Goal: Task Accomplishment & Management: Manage account settings

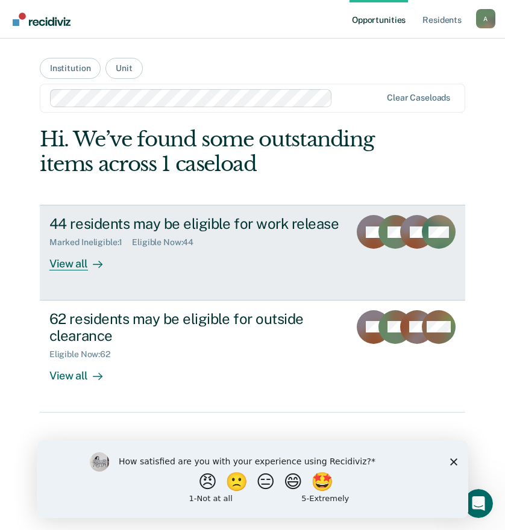
click at [87, 263] on div "View all" at bounding box center [82, 259] width 67 height 23
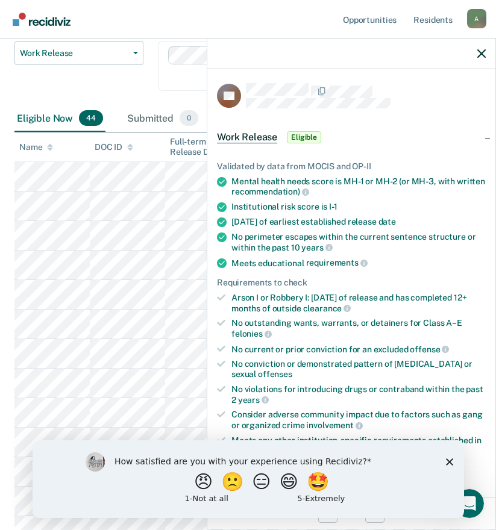
click at [445, 463] on icon "Close survey" at bounding box center [448, 461] width 7 height 7
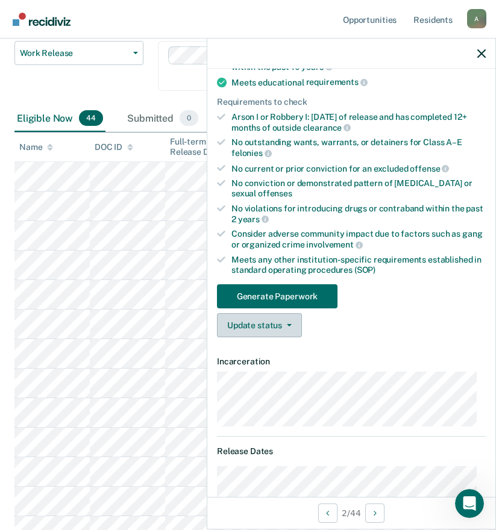
scroll to position [241, 0]
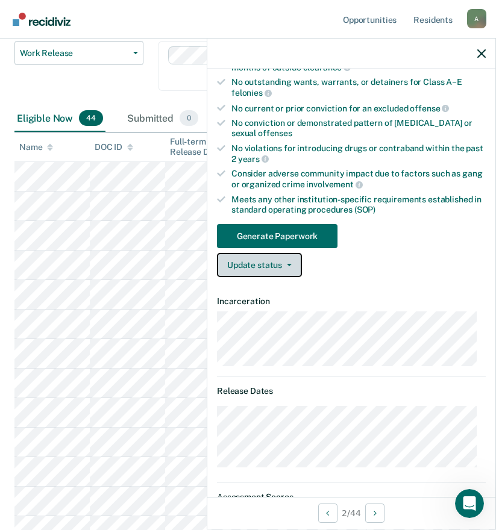
click at [293, 263] on button "Update status" at bounding box center [259, 265] width 85 height 24
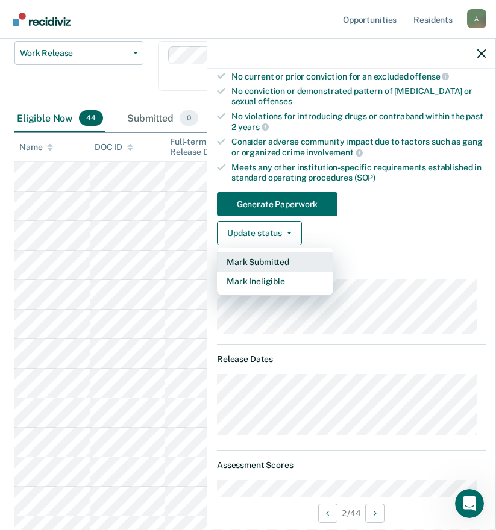
scroll to position [213, 0]
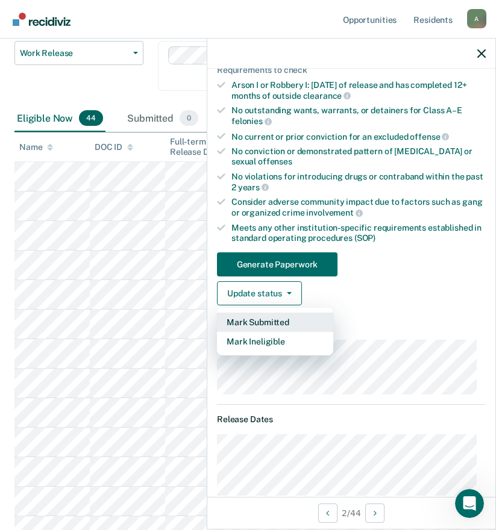
click at [276, 322] on button "Mark Submitted" at bounding box center [275, 322] width 116 height 19
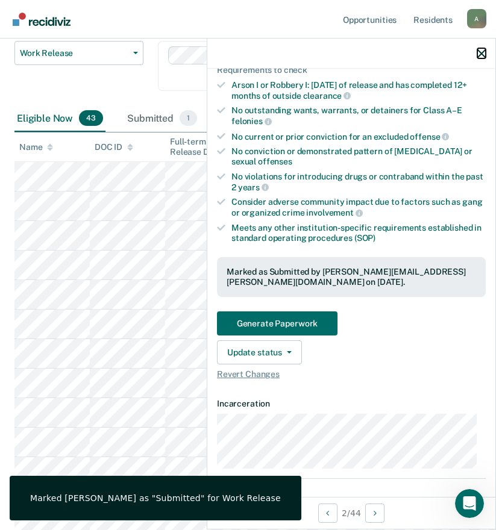
click at [480, 56] on icon "button" at bounding box center [481, 53] width 8 height 8
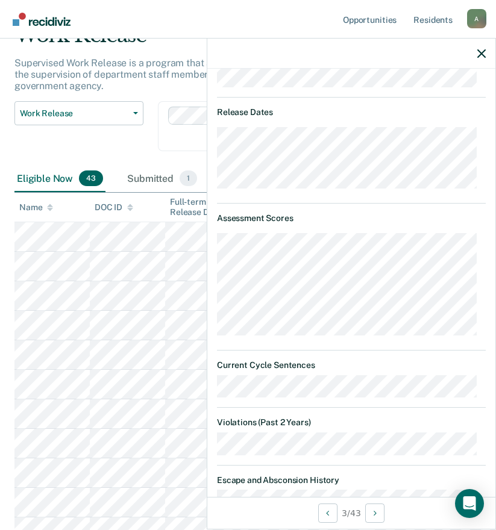
scroll to position [279, 0]
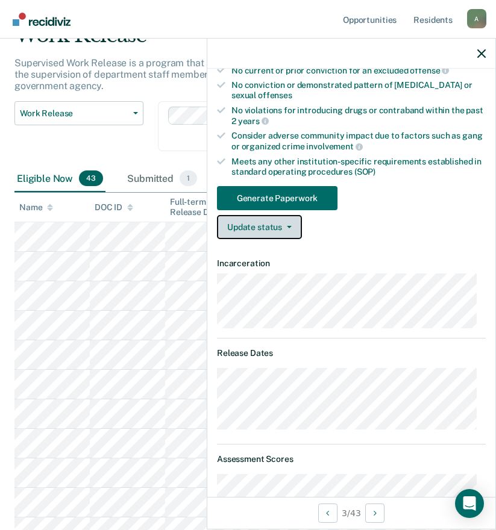
click at [284, 229] on button "Update status" at bounding box center [259, 227] width 85 height 24
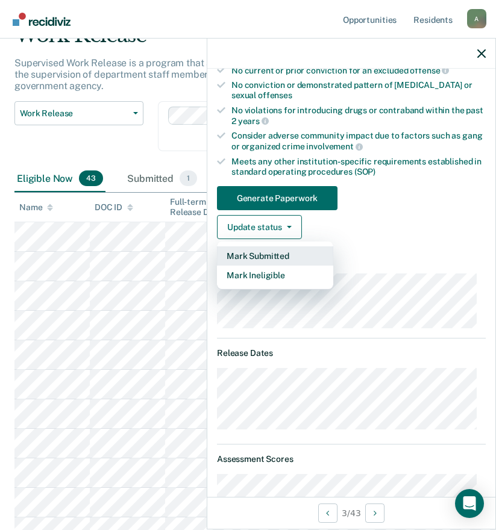
click at [278, 257] on button "Mark Submitted" at bounding box center [275, 255] width 116 height 19
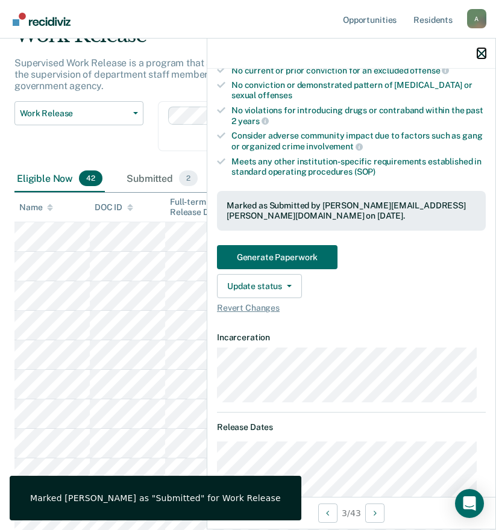
click at [481, 52] on icon "button" at bounding box center [481, 53] width 8 height 8
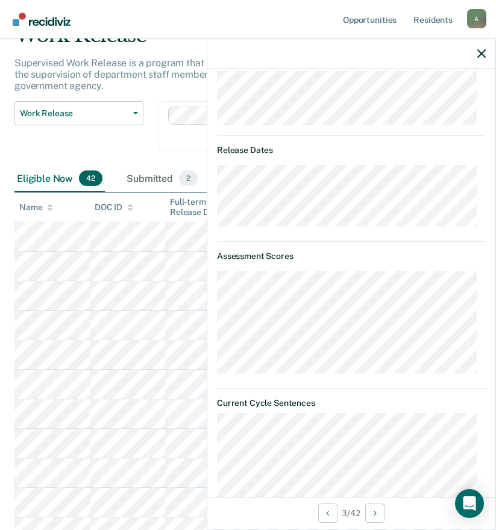
scroll to position [301, 0]
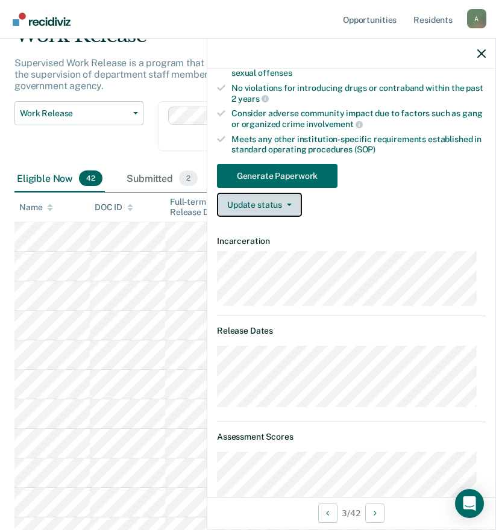
click at [257, 204] on button "Update status" at bounding box center [259, 205] width 85 height 24
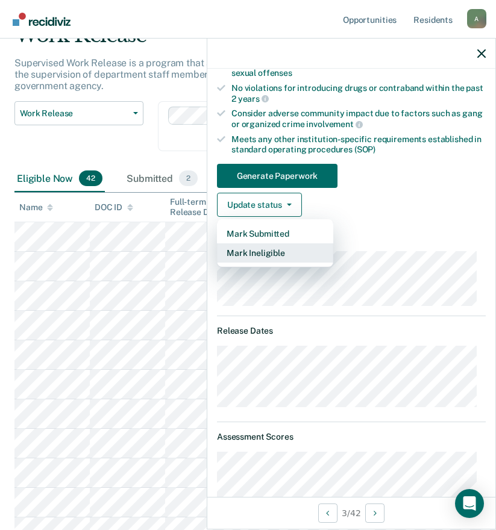
click at [268, 254] on button "Mark Ineligible" at bounding box center [275, 252] width 116 height 19
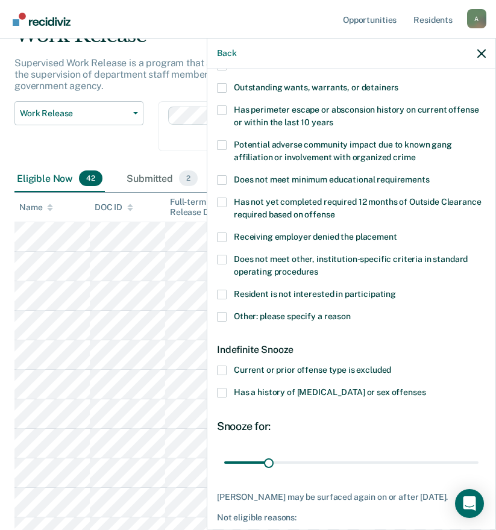
scroll to position [46, 0]
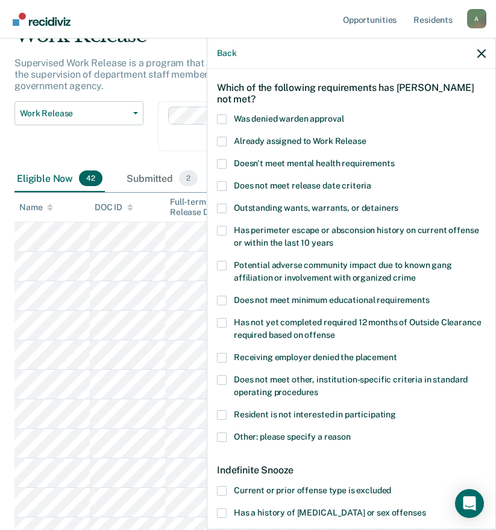
click at [219, 163] on span at bounding box center [222, 164] width 10 height 10
click at [394, 159] on input "Doesn't meet mental health requirements" at bounding box center [394, 159] width 0 height 0
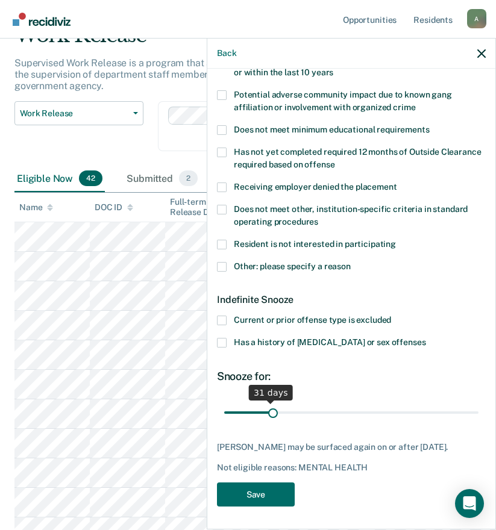
scroll to position [226, 0]
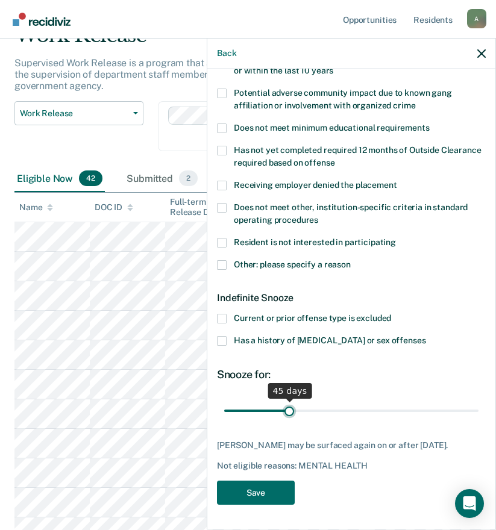
drag, startPoint x: 268, startPoint y: 402, endPoint x: 287, endPoint y: 402, distance: 18.7
type input "45"
click at [287, 402] on input "range" at bounding box center [351, 410] width 254 height 21
click at [254, 497] on button "Save" at bounding box center [256, 493] width 78 height 25
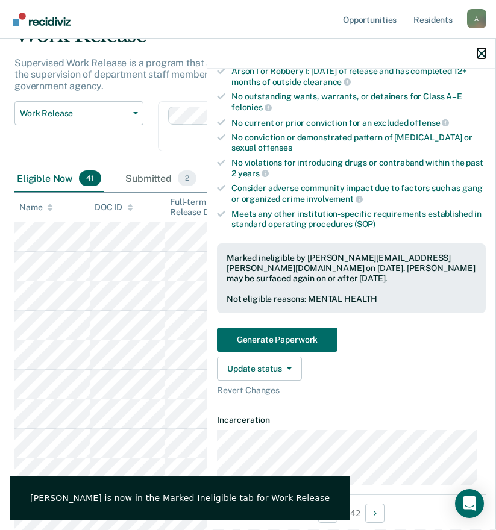
click at [479, 51] on icon "button" at bounding box center [481, 53] width 8 height 8
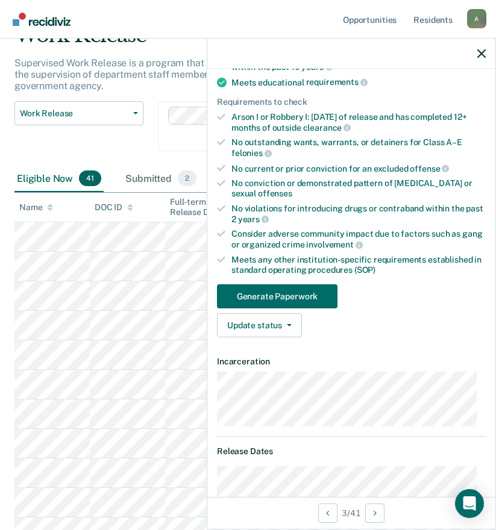
scroll to position [120, 0]
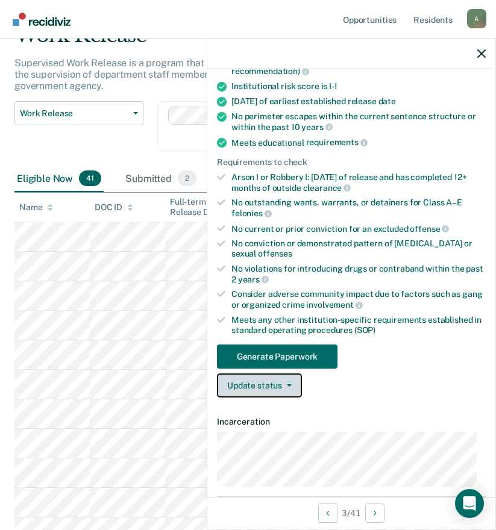
click at [239, 387] on button "Update status" at bounding box center [259, 385] width 85 height 24
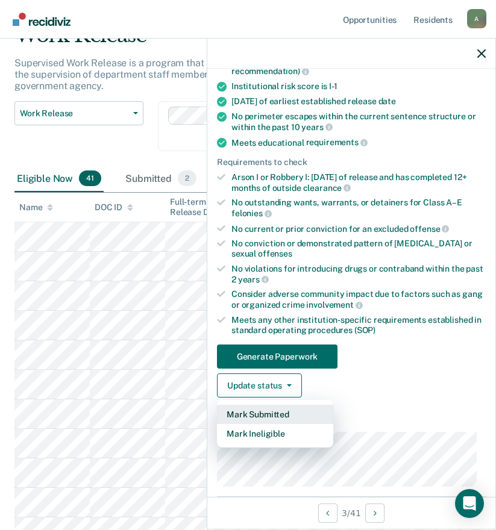
click at [253, 413] on button "Mark Submitted" at bounding box center [275, 414] width 116 height 19
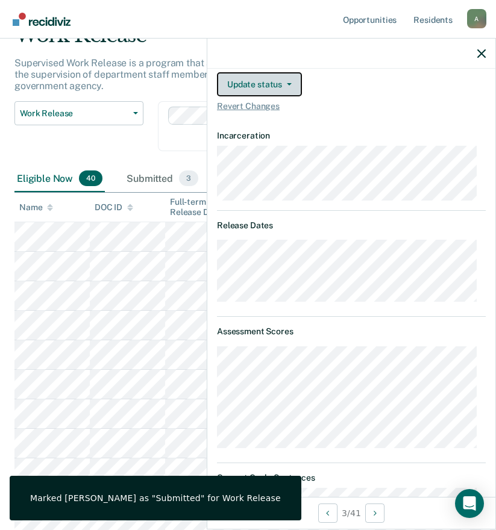
scroll to position [59, 0]
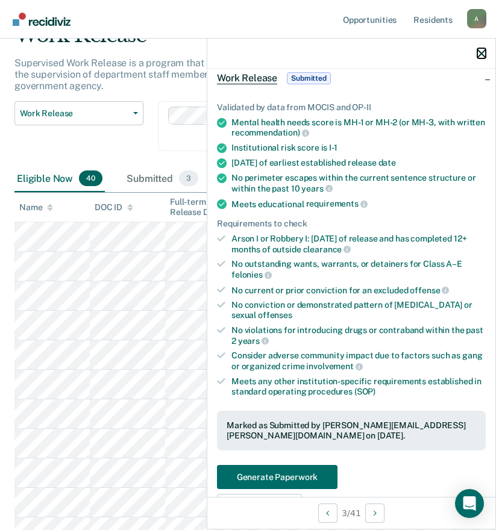
click at [484, 52] on icon "button" at bounding box center [481, 53] width 8 height 8
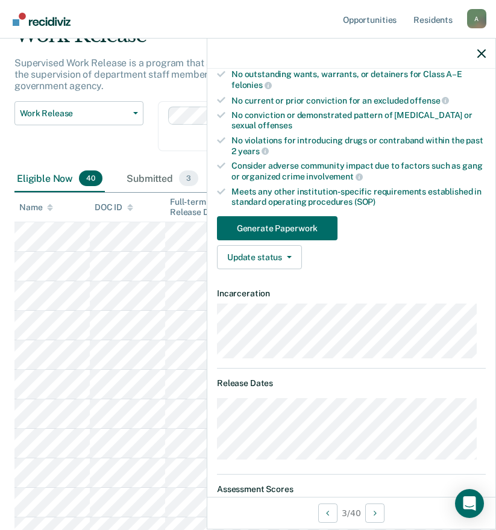
scroll to position [189, 0]
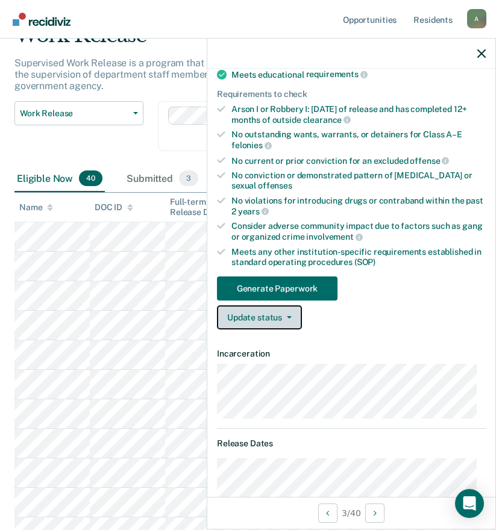
click at [268, 319] on button "Update status" at bounding box center [259, 317] width 85 height 24
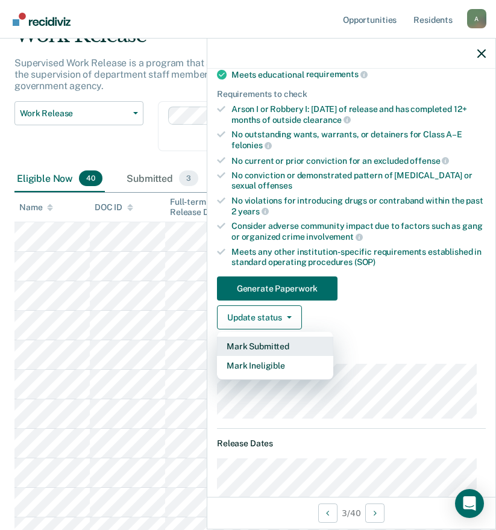
click at [276, 346] on button "Mark Submitted" at bounding box center [275, 346] width 116 height 19
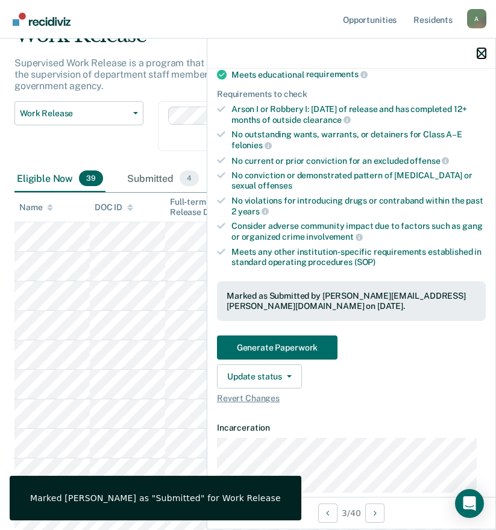
click at [482, 51] on icon "button" at bounding box center [481, 53] width 8 height 8
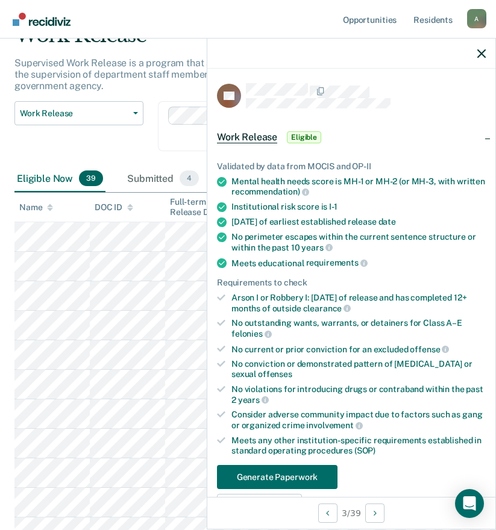
scroll to position [60, 0]
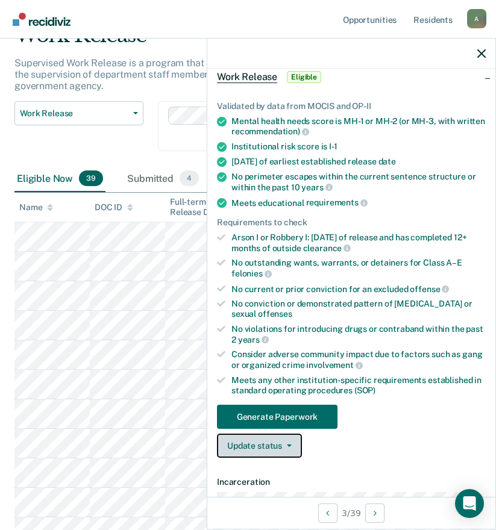
click at [252, 449] on button "Update status" at bounding box center [259, 446] width 85 height 24
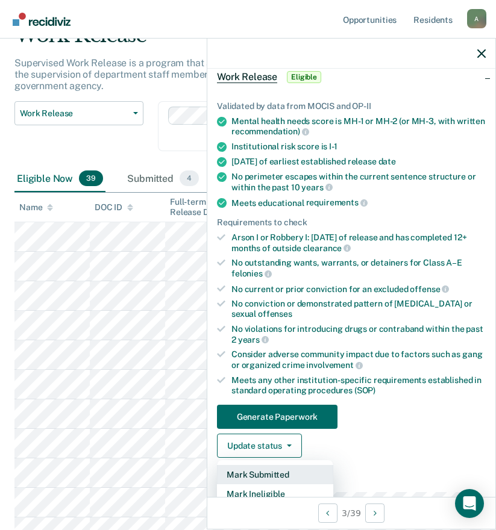
click at [261, 471] on button "Mark Submitted" at bounding box center [275, 474] width 116 height 19
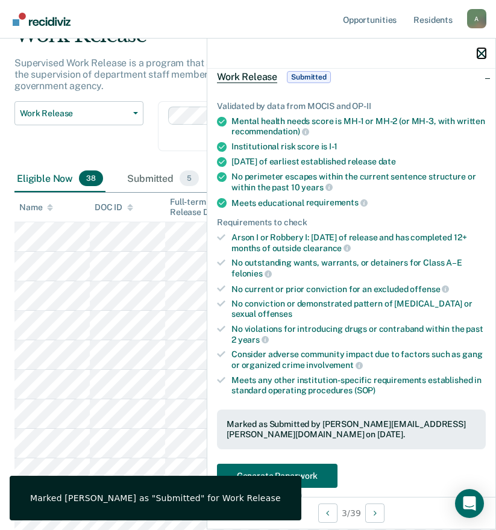
click at [480, 51] on icon "button" at bounding box center [481, 53] width 8 height 8
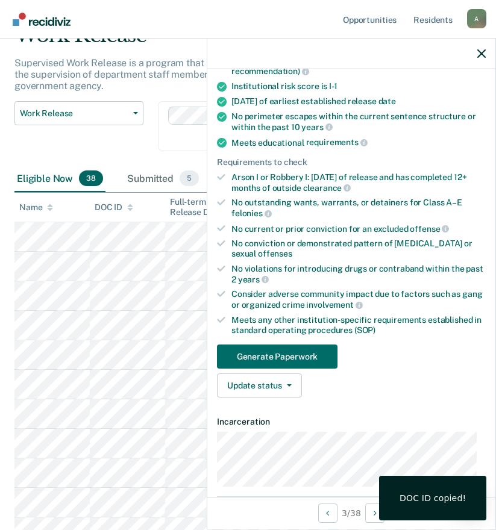
scroll to position [181, 0]
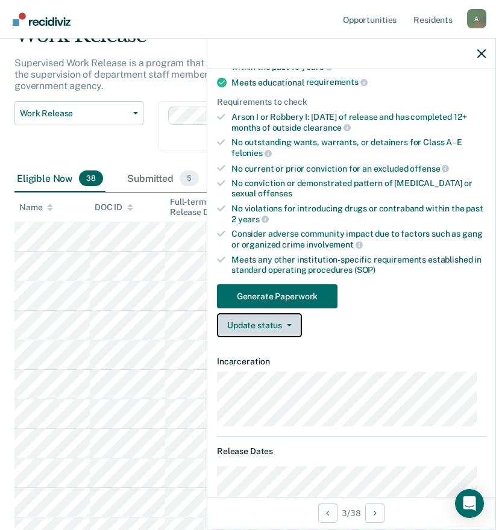
click at [279, 322] on button "Update status" at bounding box center [259, 325] width 85 height 24
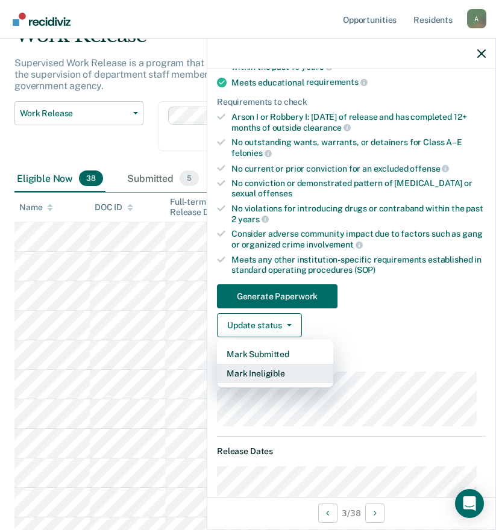
click at [258, 376] on button "Mark Ineligible" at bounding box center [275, 373] width 116 height 19
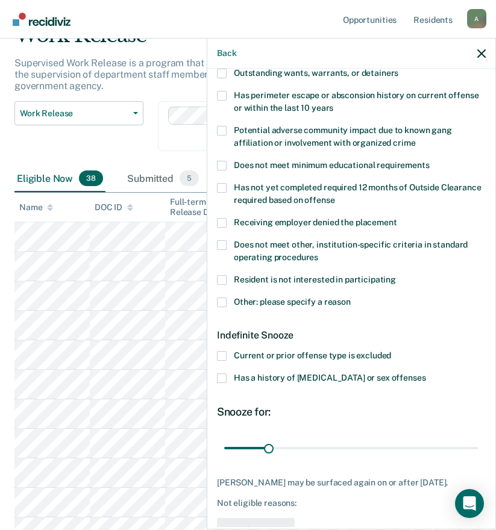
click at [222, 301] on span at bounding box center [222, 303] width 10 height 10
click at [351, 298] on input "Other: please specify a reason" at bounding box center [351, 298] width 0 height 0
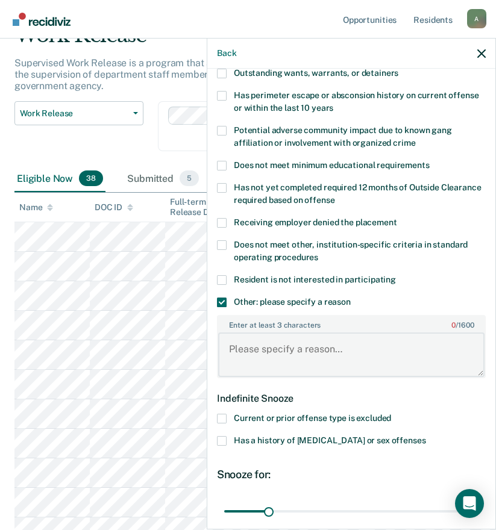
click at [270, 352] on textarea "Enter at least 3 characters 0 / 1600" at bounding box center [351, 354] width 266 height 45
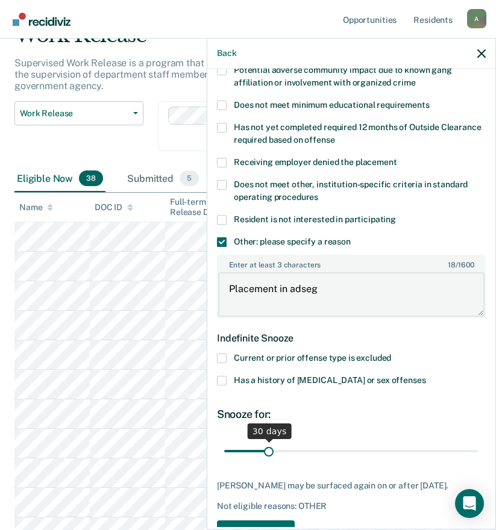
type textarea "Placement in adseg"
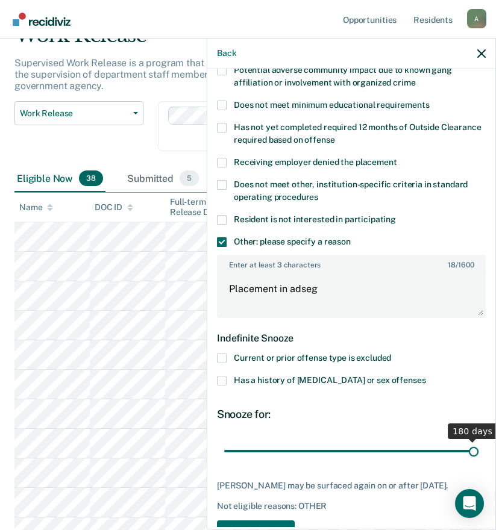
drag, startPoint x: 266, startPoint y: 452, endPoint x: 478, endPoint y: 455, distance: 212.0
type input "180"
click at [478, 455] on input "range" at bounding box center [351, 450] width 254 height 21
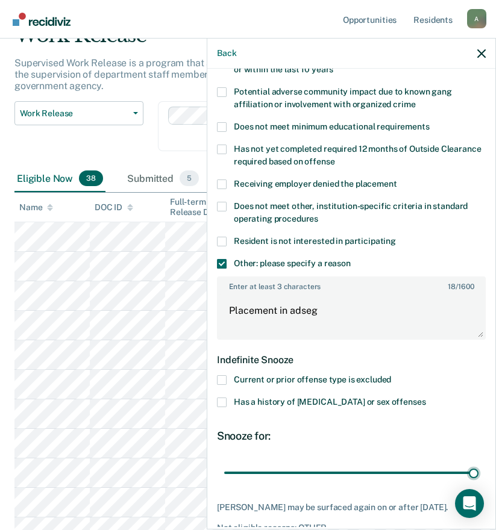
scroll to position [279, 0]
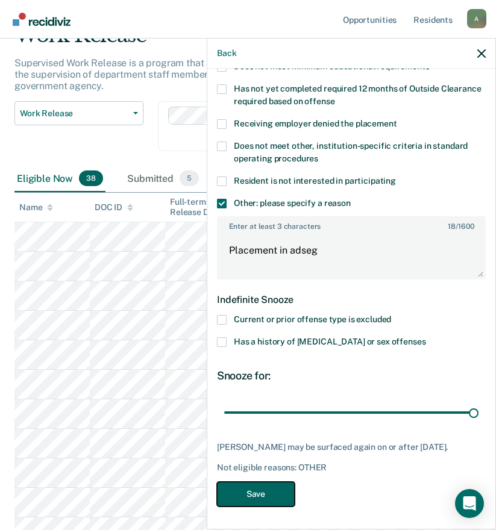
click at [248, 498] on button "Save" at bounding box center [256, 494] width 78 height 25
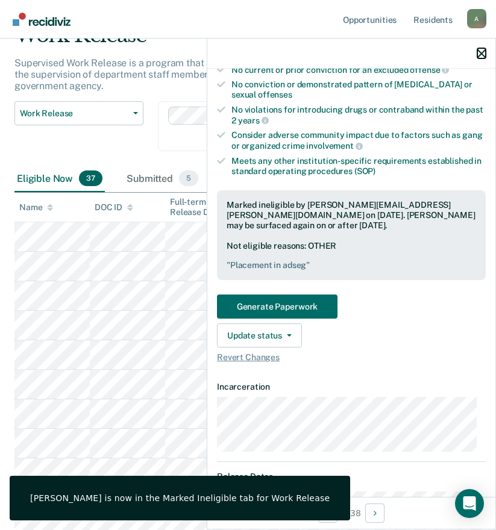
click at [479, 51] on icon "button" at bounding box center [481, 53] width 8 height 8
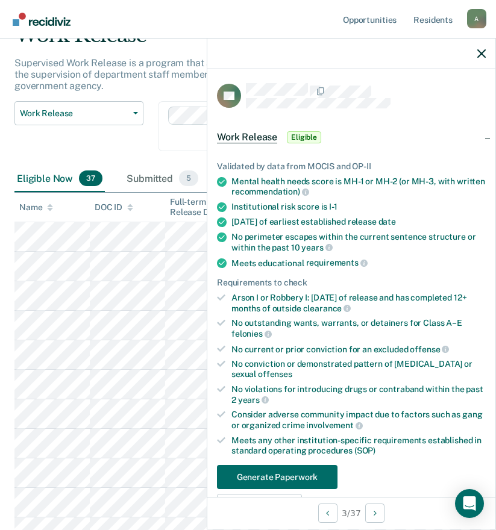
scroll to position [181, 0]
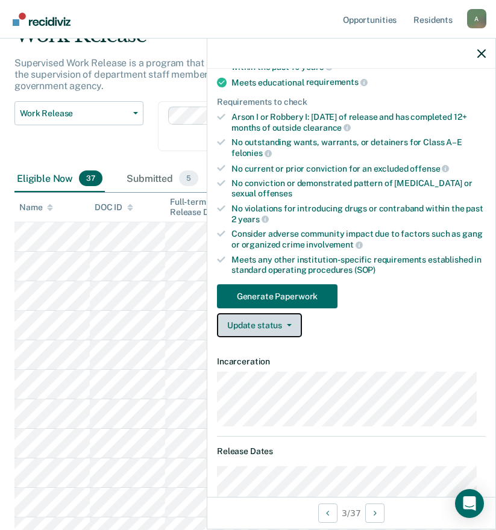
click at [270, 325] on button "Update status" at bounding box center [259, 325] width 85 height 24
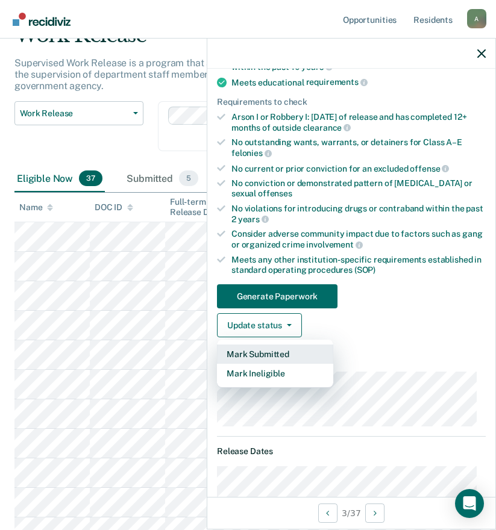
click at [268, 351] on button "Mark Submitted" at bounding box center [275, 353] width 116 height 19
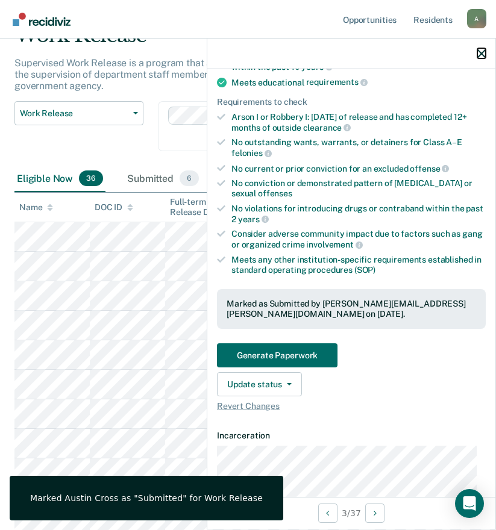
click at [477, 53] on icon "button" at bounding box center [481, 53] width 8 height 8
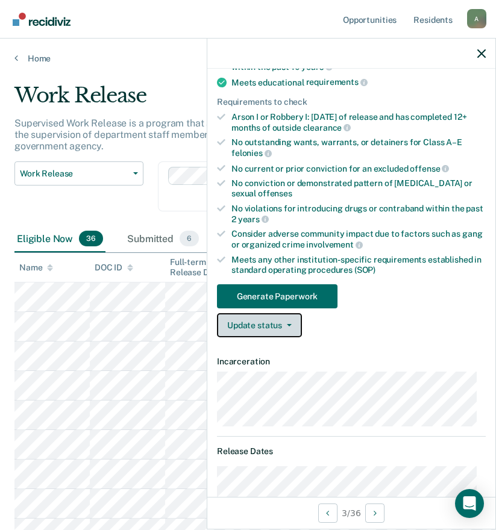
click at [260, 329] on button "Update status" at bounding box center [259, 325] width 85 height 24
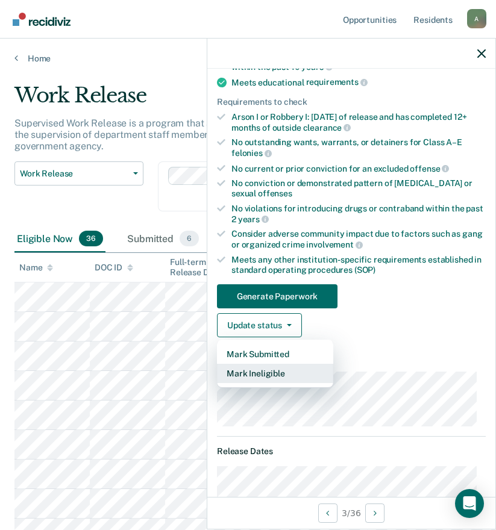
click at [264, 376] on button "Mark Ineligible" at bounding box center [275, 373] width 116 height 19
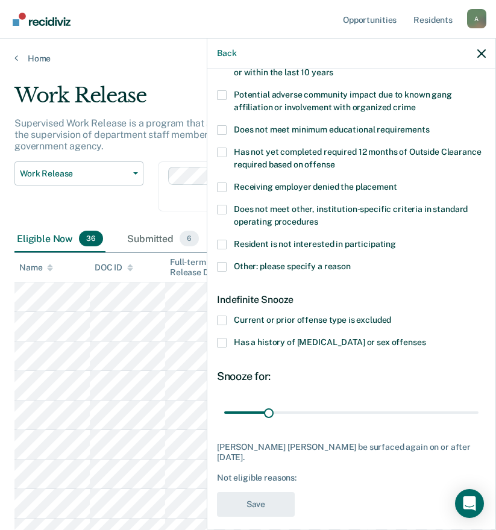
scroll to position [36, 0]
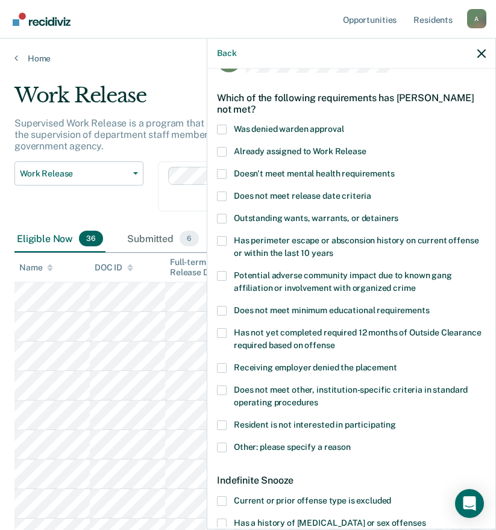
click at [291, 171] on span "Doesn't meet mental health requirements" at bounding box center [314, 174] width 161 height 10
click at [394, 169] on input "Doesn't meet mental health requirements" at bounding box center [394, 169] width 0 height 0
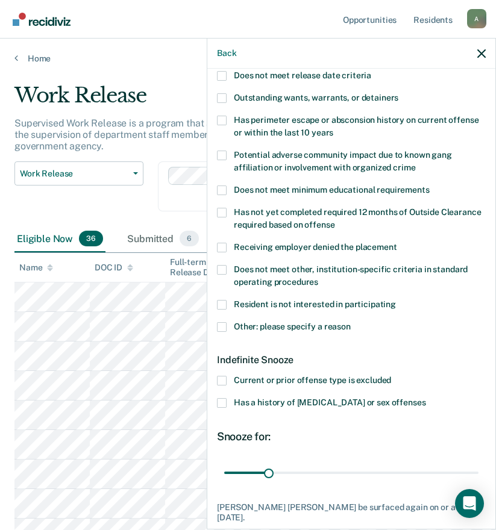
scroll to position [216, 0]
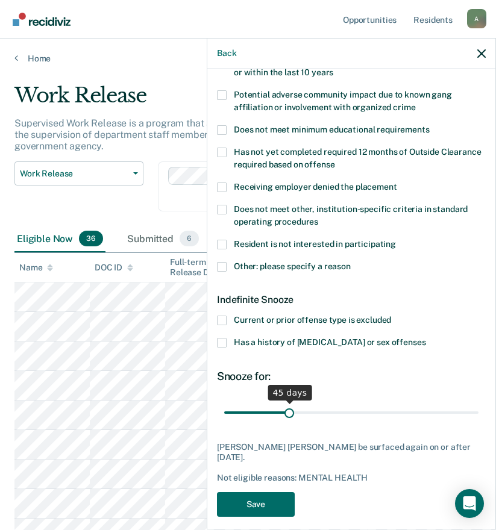
drag, startPoint x: 267, startPoint y: 412, endPoint x: 287, endPoint y: 407, distance: 20.0
type input "45"
click at [287, 407] on input "range" at bounding box center [351, 412] width 254 height 21
click at [262, 494] on button "Save" at bounding box center [256, 504] width 78 height 25
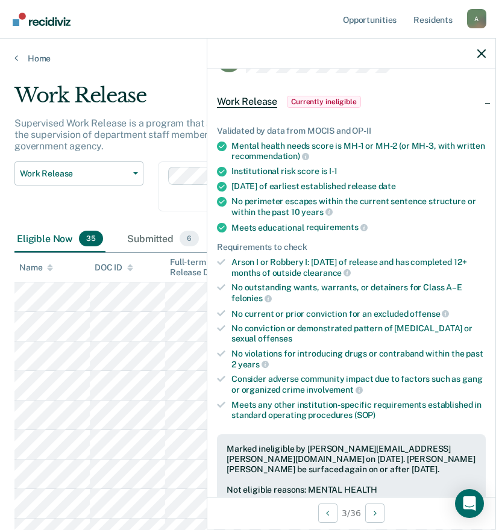
scroll to position [0, 0]
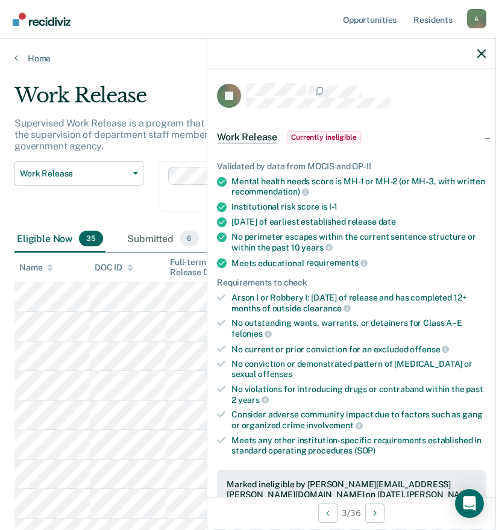
click at [473, 51] on div at bounding box center [351, 54] width 288 height 30
click at [482, 53] on icon "button" at bounding box center [481, 53] width 8 height 8
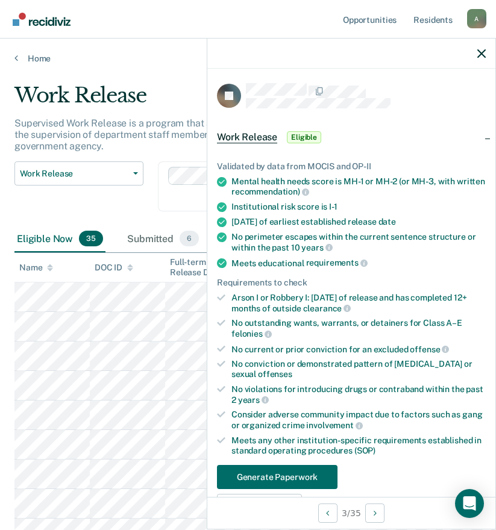
scroll to position [120, 0]
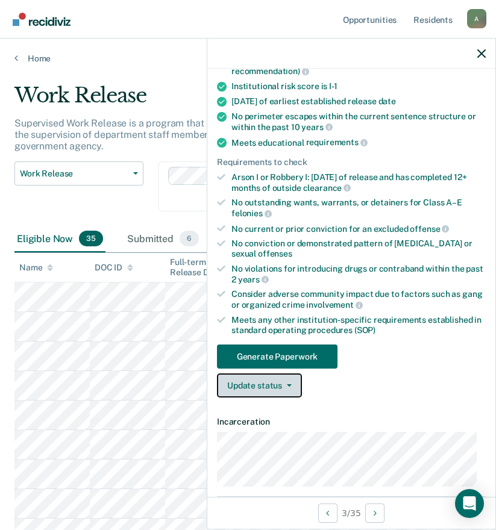
click at [243, 383] on button "Update status" at bounding box center [259, 385] width 85 height 24
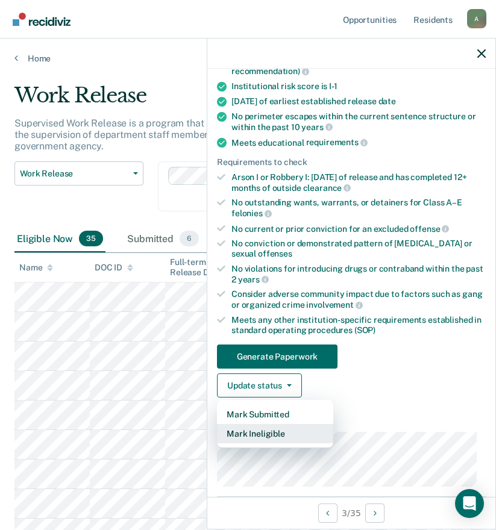
click at [251, 432] on button "Mark Ineligible" at bounding box center [275, 433] width 116 height 19
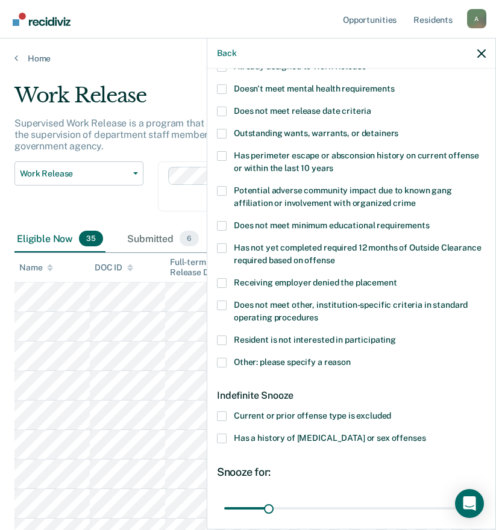
click at [220, 361] on span at bounding box center [222, 363] width 10 height 10
click at [351, 358] on input "Other: please specify a reason" at bounding box center [351, 358] width 0 height 0
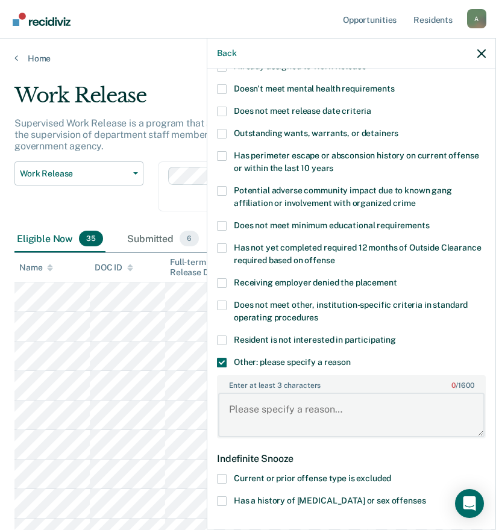
click at [257, 410] on textarea "Enter at least 3 characters 0 / 1600" at bounding box center [351, 415] width 266 height 45
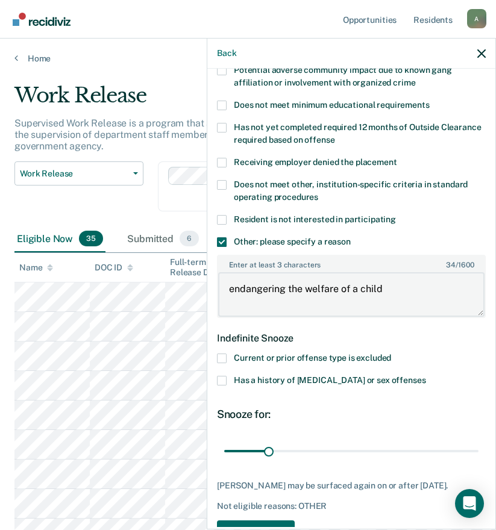
scroll to position [279, 0]
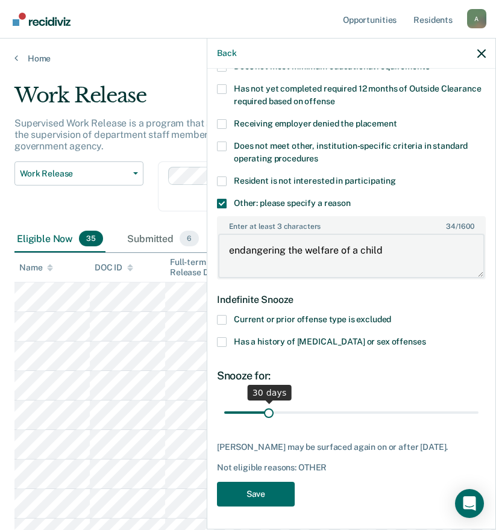
type textarea "endangering the welfare of a child"
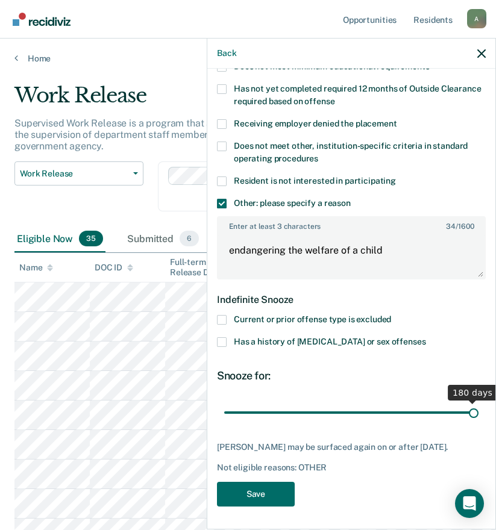
drag, startPoint x: 267, startPoint y: 410, endPoint x: 489, endPoint y: 414, distance: 222.3
type input "180"
click at [478, 414] on input "range" at bounding box center [351, 412] width 254 height 21
click at [224, 341] on span at bounding box center [222, 342] width 10 height 10
click at [425, 337] on input "Has a history of [MEDICAL_DATA] or sex offenses" at bounding box center [425, 337] width 0 height 0
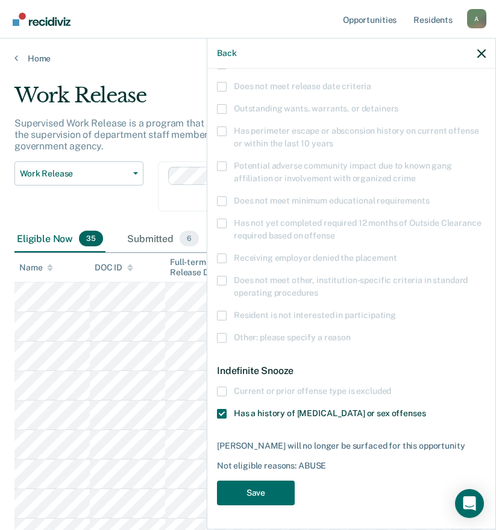
scroll to position [144, 0]
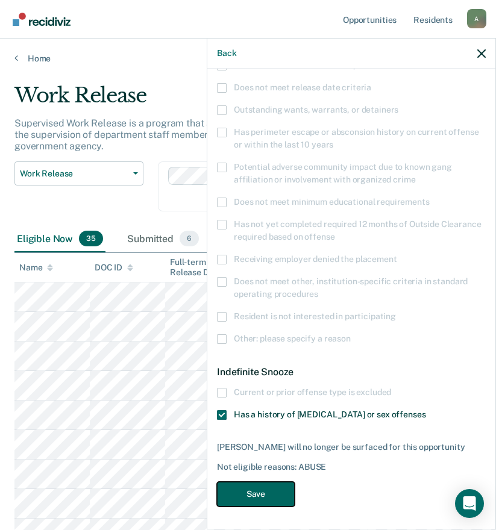
click at [249, 493] on button "Save" at bounding box center [256, 494] width 78 height 25
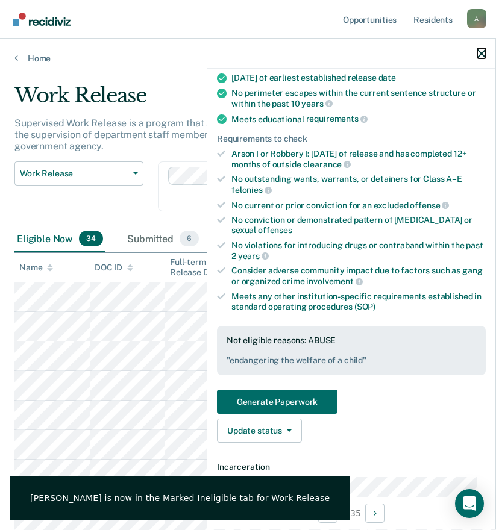
click at [484, 55] on icon "button" at bounding box center [481, 53] width 8 height 8
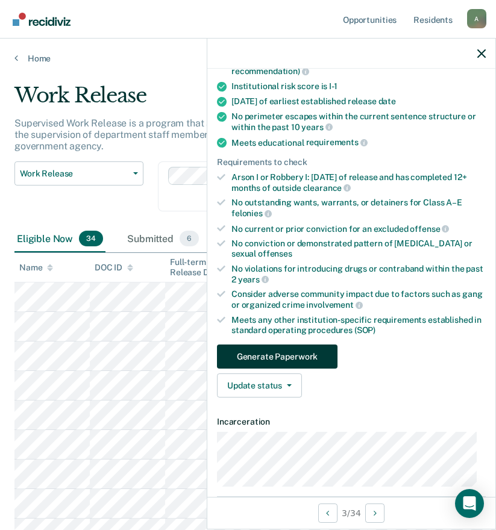
scroll to position [181, 0]
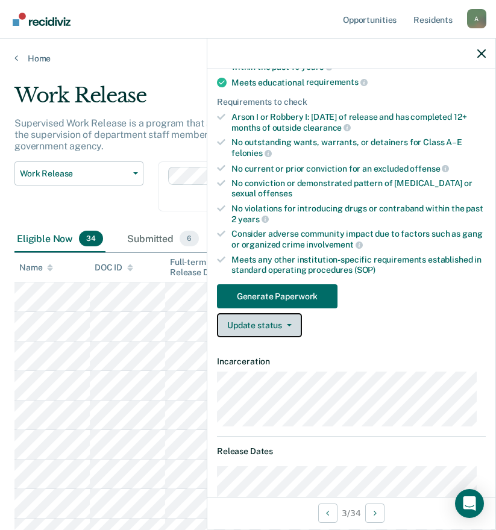
click at [265, 330] on button "Update status" at bounding box center [259, 325] width 85 height 24
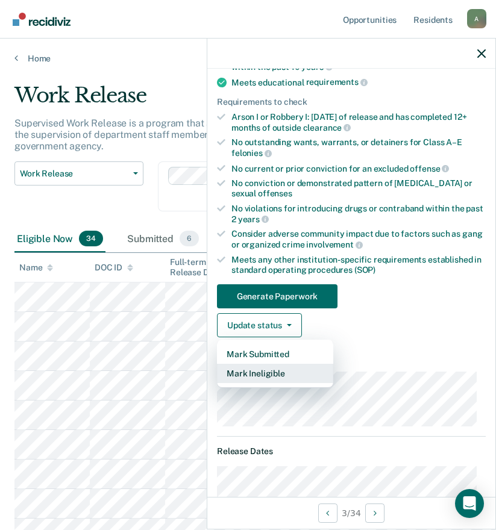
click at [266, 370] on button "Mark Ineligible" at bounding box center [275, 373] width 116 height 19
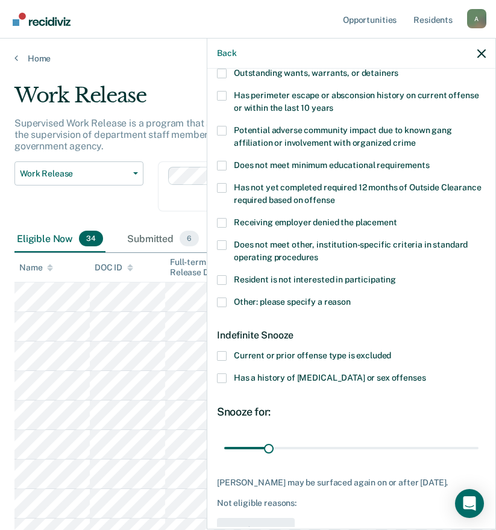
click at [223, 357] on span at bounding box center [222, 356] width 10 height 10
click at [391, 351] on input "Current or prior offense type is excluded" at bounding box center [391, 351] width 0 height 0
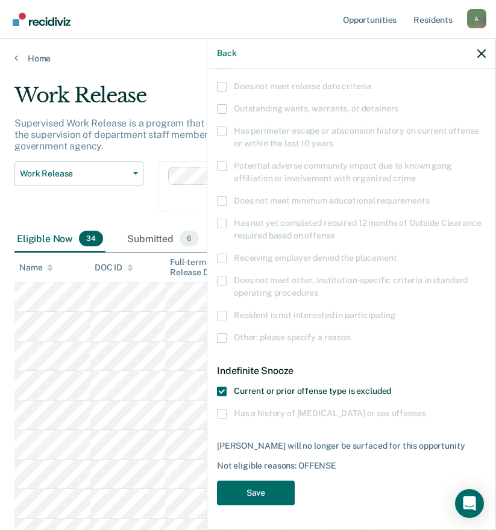
scroll to position [144, 0]
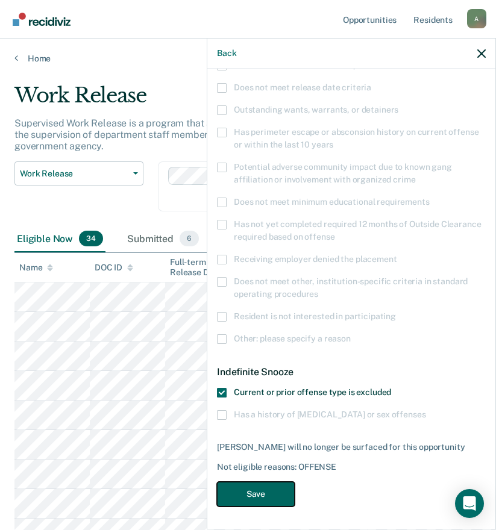
click at [254, 494] on button "Save" at bounding box center [256, 494] width 78 height 25
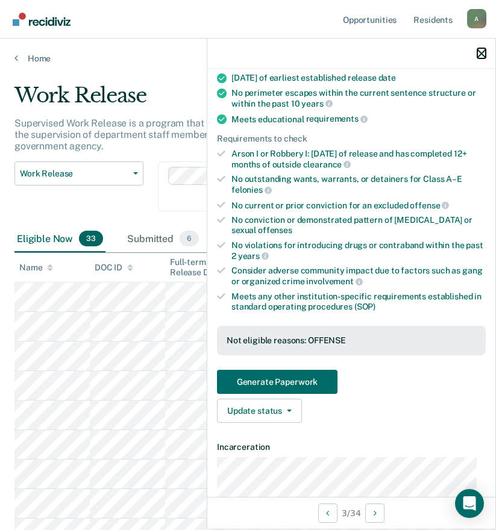
click at [482, 55] on icon "button" at bounding box center [481, 53] width 8 height 8
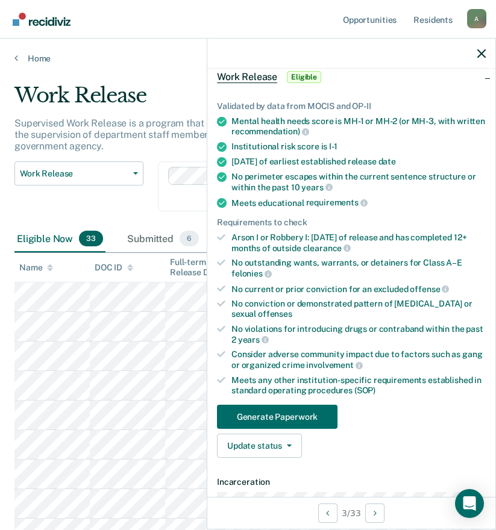
scroll to position [120, 0]
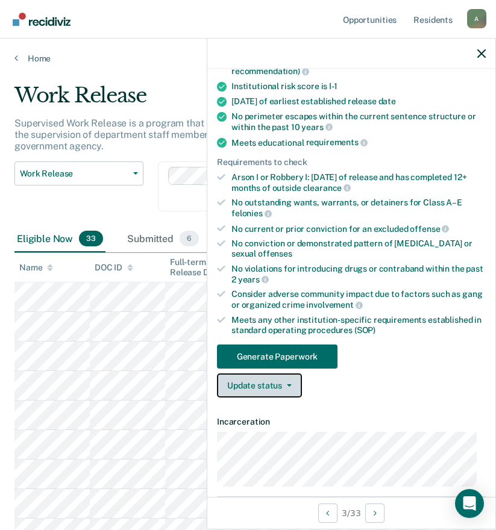
click at [270, 393] on button "Update status" at bounding box center [259, 385] width 85 height 24
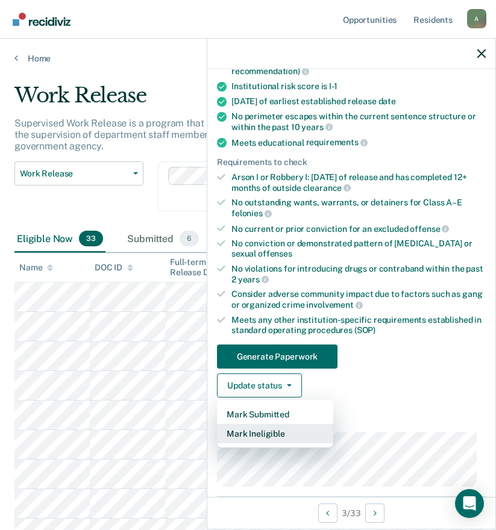
click at [273, 434] on button "Mark Ineligible" at bounding box center [275, 433] width 116 height 19
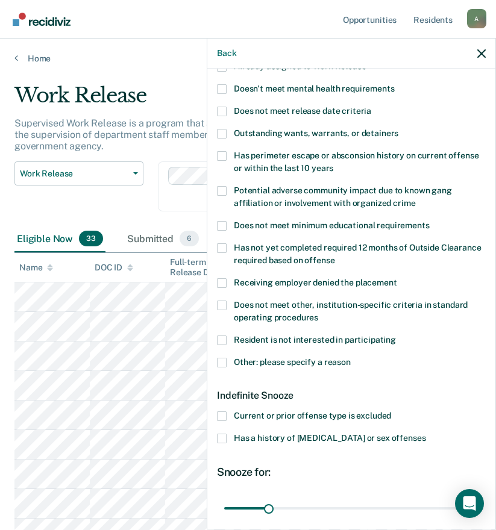
click at [307, 363] on span "Other: please specify a reason" at bounding box center [292, 362] width 117 height 10
click at [351, 358] on input "Other: please specify a reason" at bounding box center [351, 358] width 0 height 0
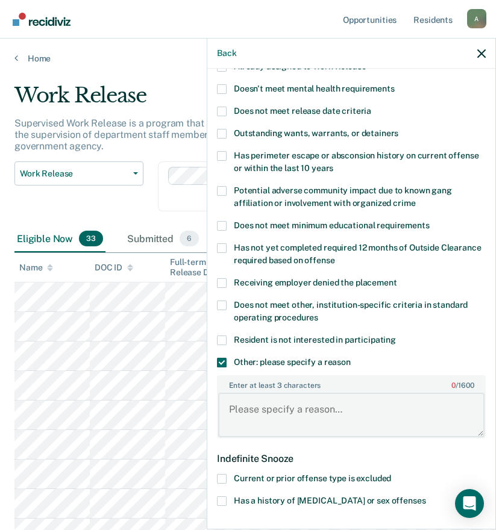
click at [302, 409] on textarea "Enter at least 3 characters 0 / 1600" at bounding box center [351, 415] width 266 height 45
type textarea "t"
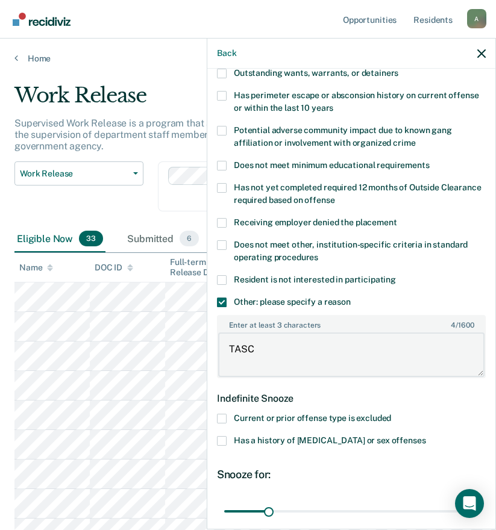
scroll to position [241, 0]
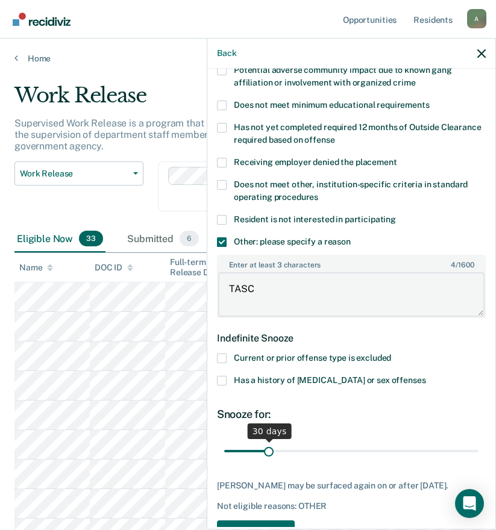
type textarea "TASC"
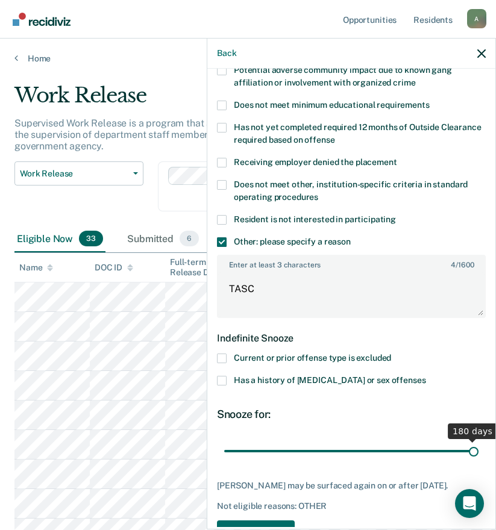
drag, startPoint x: 267, startPoint y: 445, endPoint x: 506, endPoint y: 449, distance: 239.1
type input "180"
click at [478, 449] on input "range" at bounding box center [351, 450] width 254 height 21
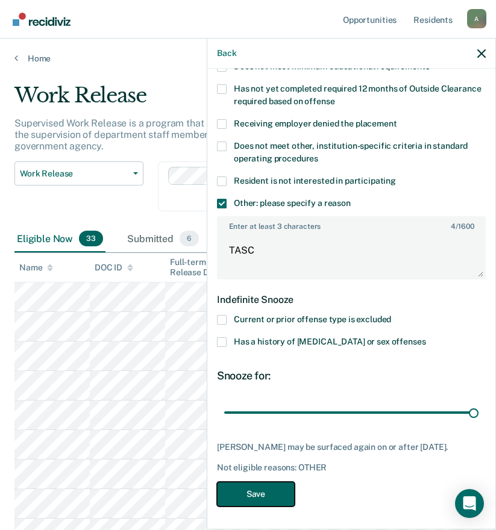
click at [253, 495] on button "Save" at bounding box center [256, 494] width 78 height 25
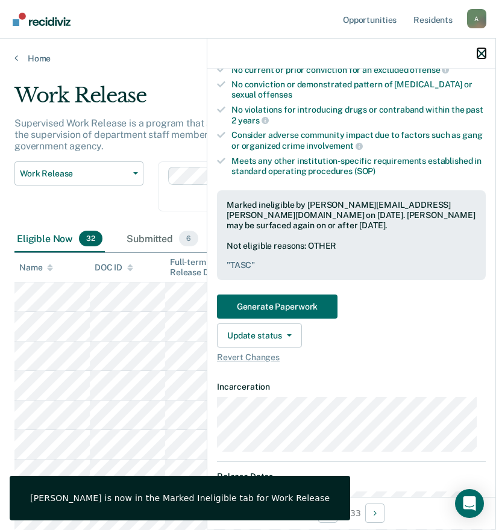
click at [478, 54] on icon "button" at bounding box center [481, 53] width 8 height 8
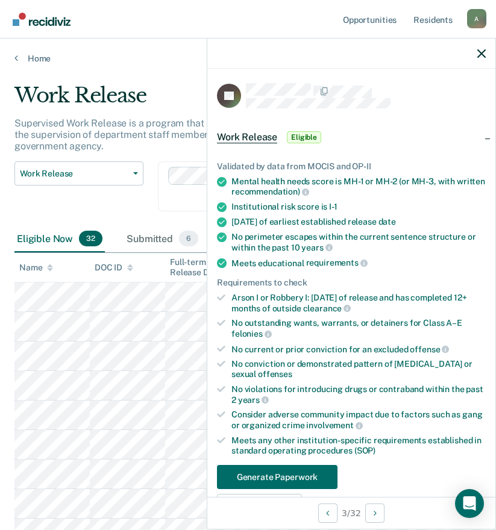
scroll to position [120, 0]
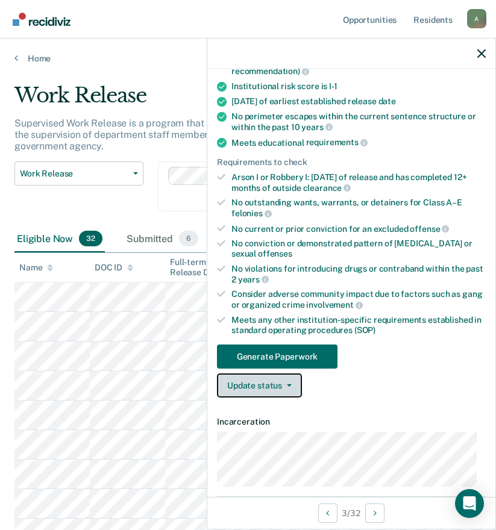
click at [256, 381] on button "Update status" at bounding box center [259, 385] width 85 height 24
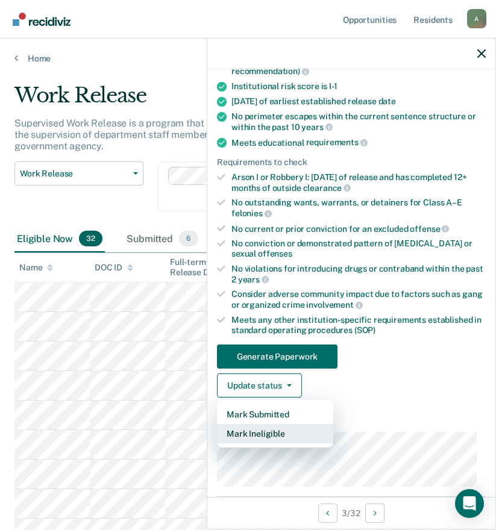
click at [266, 431] on button "Mark Ineligible" at bounding box center [275, 433] width 116 height 19
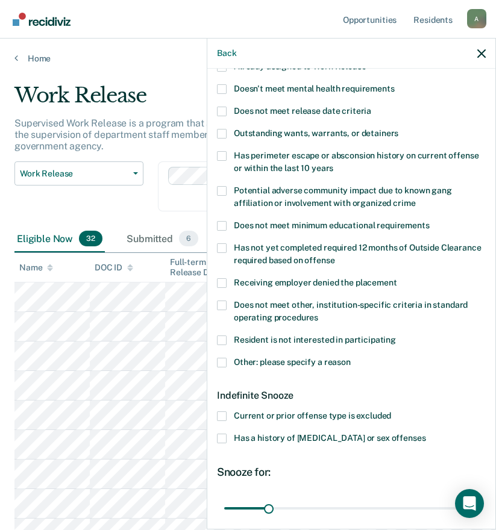
click at [256, 358] on span "Other: please specify a reason" at bounding box center [292, 362] width 117 height 10
click at [351, 358] on input "Other: please specify a reason" at bounding box center [351, 358] width 0 height 0
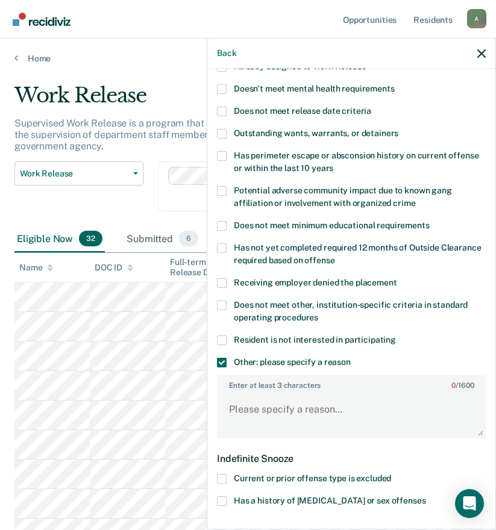
click at [225, 481] on span at bounding box center [222, 479] width 10 height 10
click at [391, 474] on input "Current or prior offense type is excluded" at bounding box center [391, 474] width 0 height 0
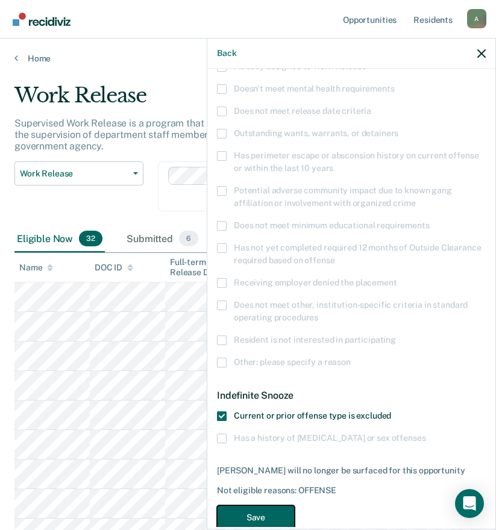
click at [268, 510] on button "Save" at bounding box center [256, 517] width 78 height 25
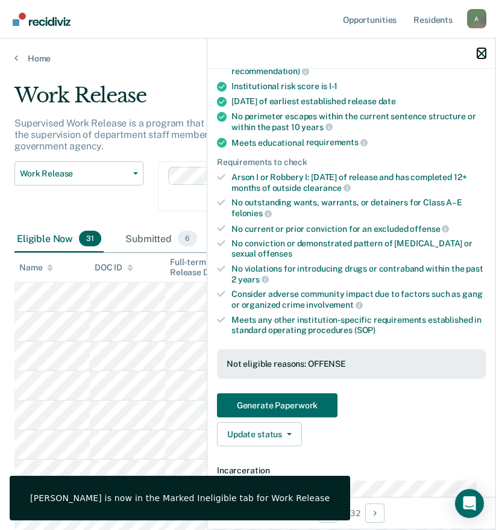
click at [477, 55] on icon "button" at bounding box center [481, 53] width 8 height 8
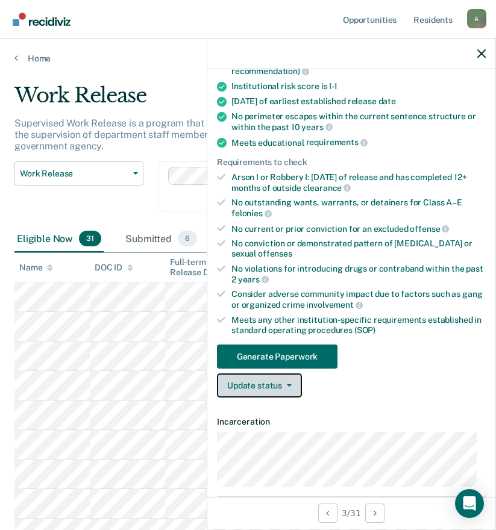
click at [246, 379] on button "Update status" at bounding box center [259, 385] width 85 height 24
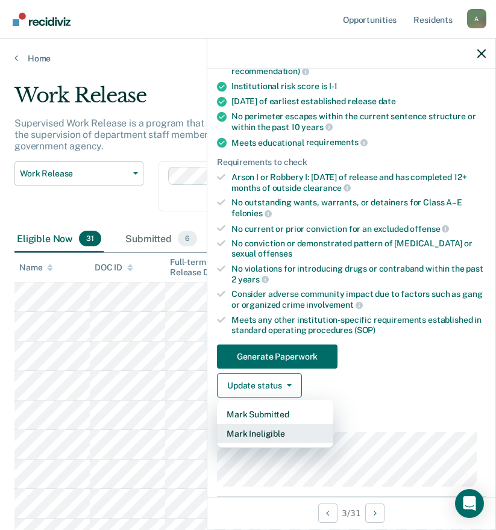
click at [257, 434] on button "Mark Ineligible" at bounding box center [275, 433] width 116 height 19
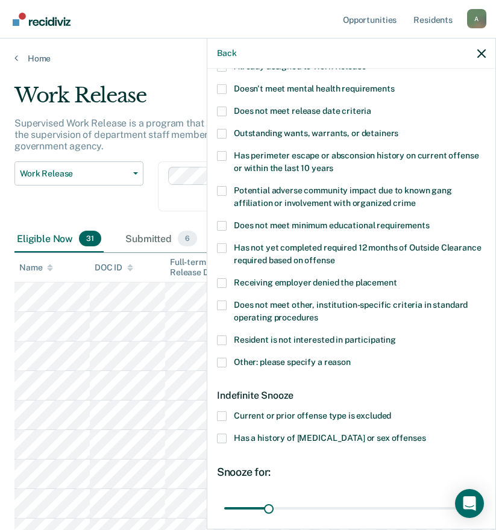
click at [225, 411] on span at bounding box center [222, 416] width 10 height 10
click at [391, 411] on input "Current or prior offense type is excluded" at bounding box center [391, 411] width 0 height 0
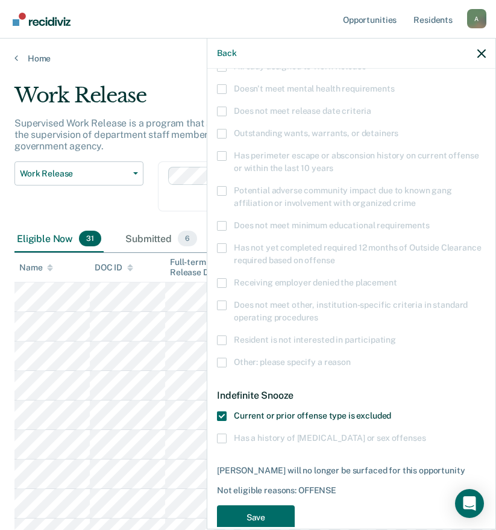
scroll to position [144, 0]
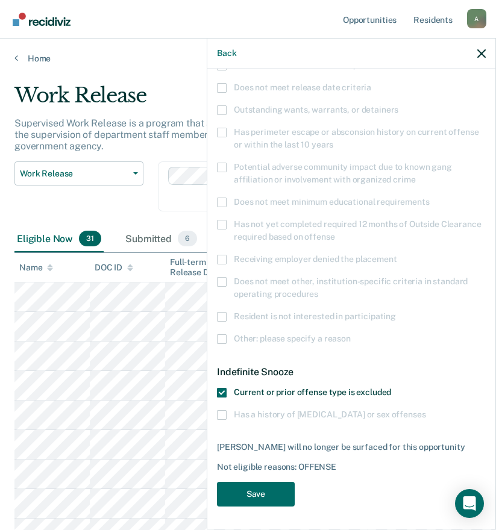
click at [222, 416] on span at bounding box center [222, 415] width 10 height 10
click at [223, 388] on span at bounding box center [222, 393] width 10 height 10
click at [391, 388] on input "Current or prior offense type is excluded" at bounding box center [391, 388] width 0 height 0
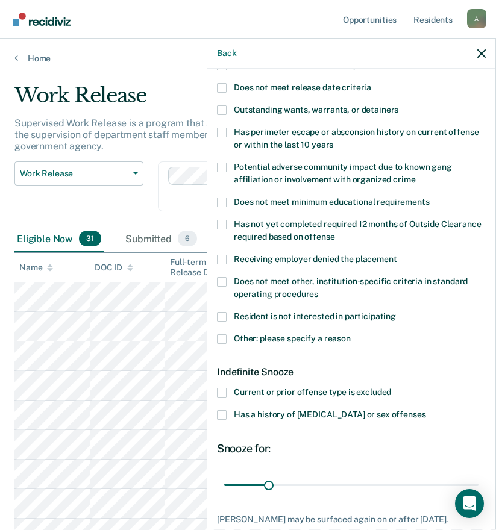
click at [220, 411] on span at bounding box center [222, 415] width 10 height 10
click at [425, 410] on input "Has a history of [MEDICAL_DATA] or sex offenses" at bounding box center [425, 410] width 0 height 0
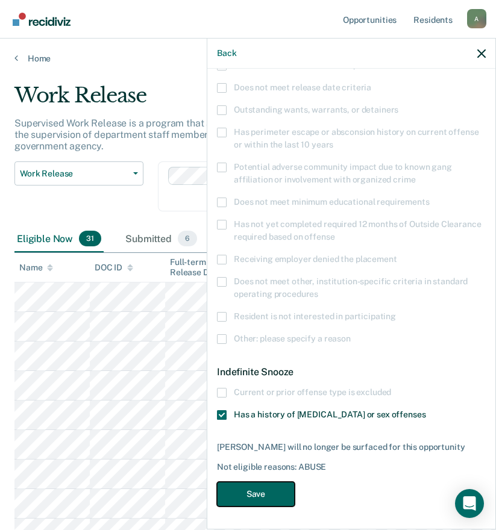
click at [273, 496] on button "Save" at bounding box center [256, 494] width 78 height 25
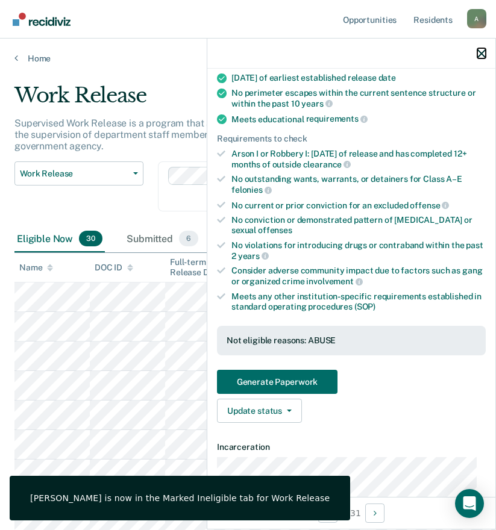
click at [478, 55] on icon "button" at bounding box center [481, 53] width 8 height 8
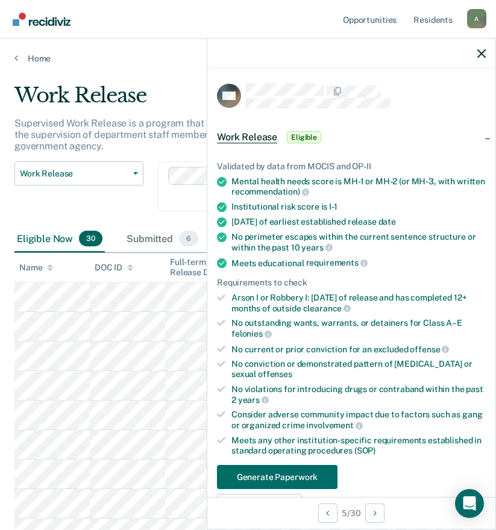
scroll to position [241, 0]
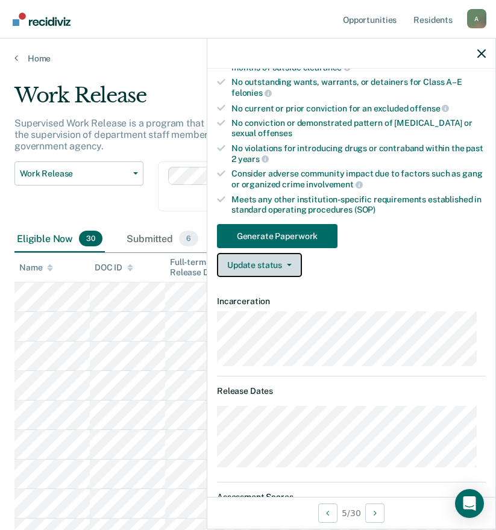
click at [242, 269] on button "Update status" at bounding box center [259, 265] width 85 height 24
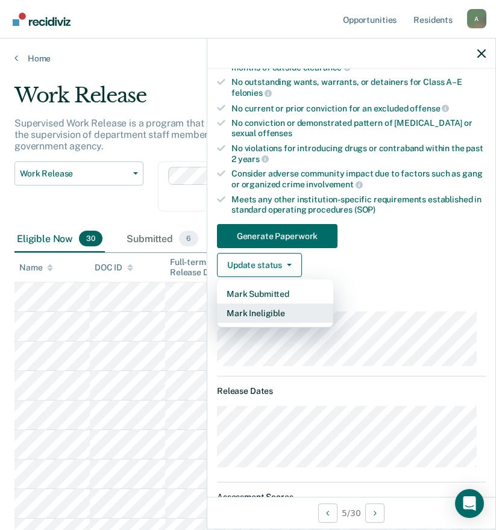
click at [255, 315] on button "Mark Ineligible" at bounding box center [275, 313] width 116 height 19
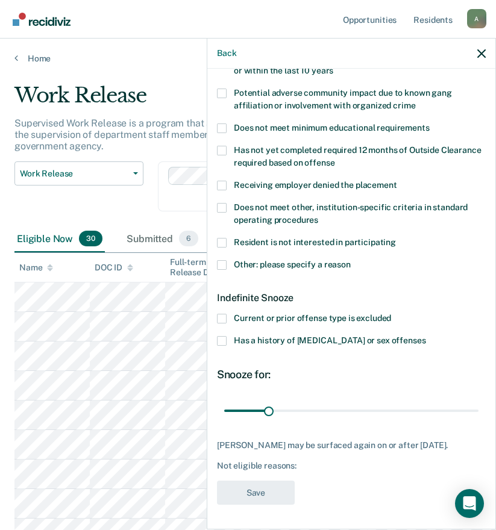
scroll to position [46, 0]
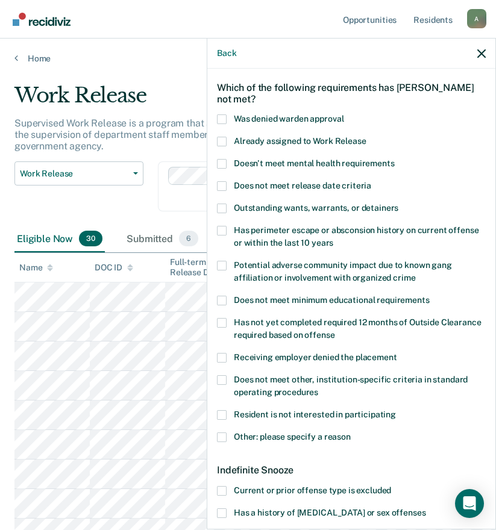
click at [229, 161] on label "Doesn't meet mental health requirements" at bounding box center [351, 165] width 269 height 13
click at [394, 159] on input "Doesn't meet mental health requirements" at bounding box center [394, 159] width 0 height 0
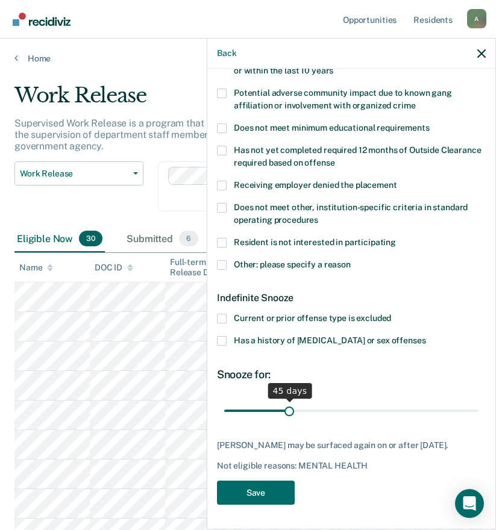
drag, startPoint x: 269, startPoint y: 399, endPoint x: 287, endPoint y: 399, distance: 18.1
type input "45"
click at [287, 400] on input "range" at bounding box center [351, 410] width 254 height 21
click at [264, 493] on button "Save" at bounding box center [256, 493] width 78 height 25
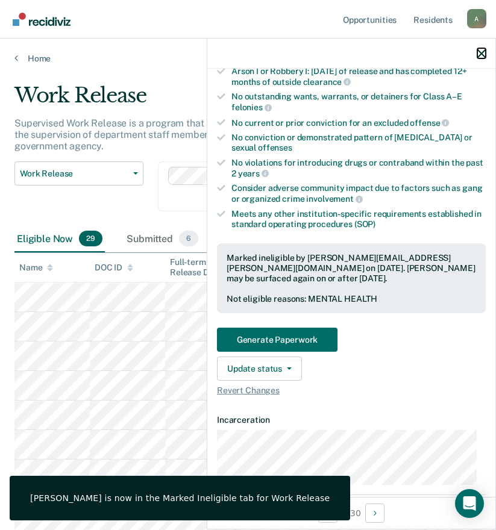
click at [479, 53] on icon "button" at bounding box center [481, 53] width 8 height 8
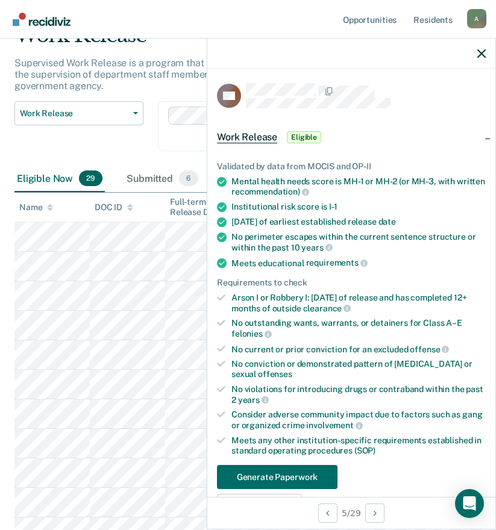
scroll to position [181, 0]
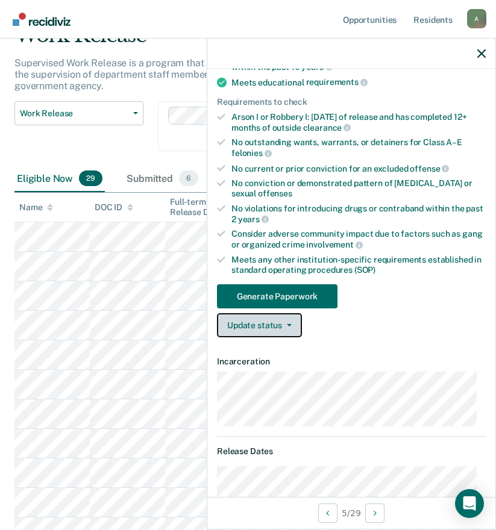
click at [252, 323] on button "Update status" at bounding box center [259, 325] width 85 height 24
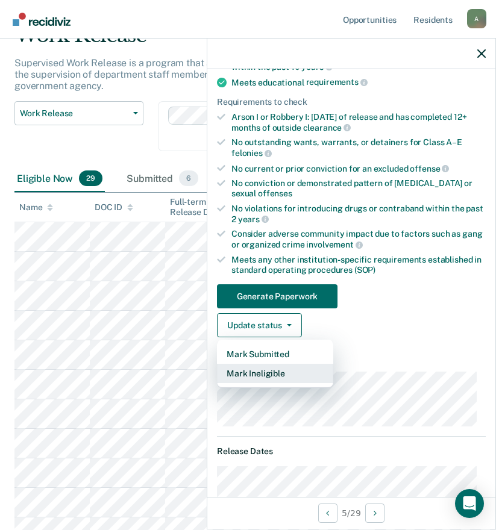
click at [262, 370] on button "Mark Ineligible" at bounding box center [275, 373] width 116 height 19
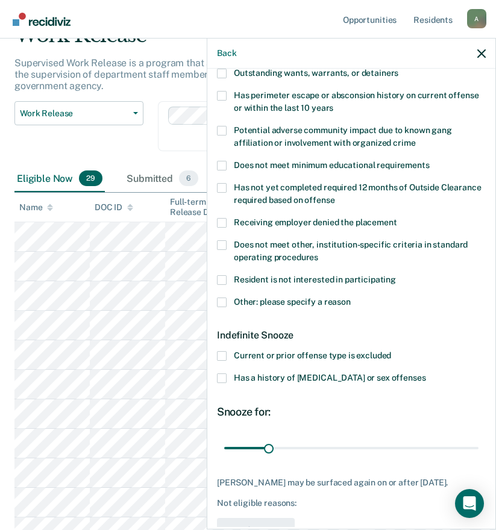
click at [223, 356] on span at bounding box center [222, 356] width 10 height 10
click at [391, 351] on input "Current or prior offense type is excluded" at bounding box center [391, 351] width 0 height 0
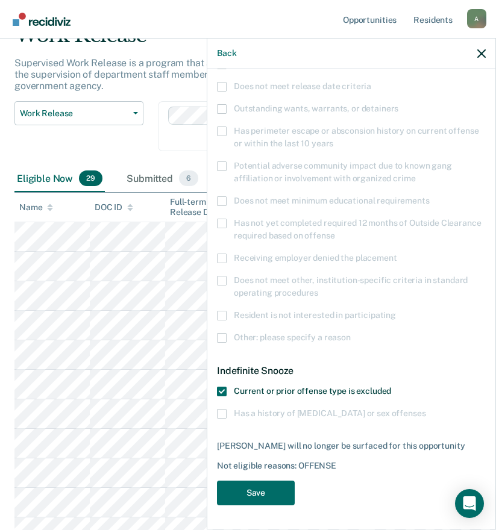
scroll to position [144, 0]
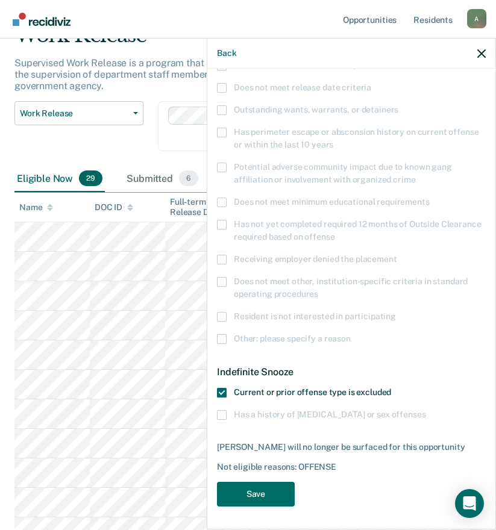
click at [222, 390] on span at bounding box center [222, 393] width 10 height 10
click at [391, 388] on input "Current or prior offense type is excluded" at bounding box center [391, 388] width 0 height 0
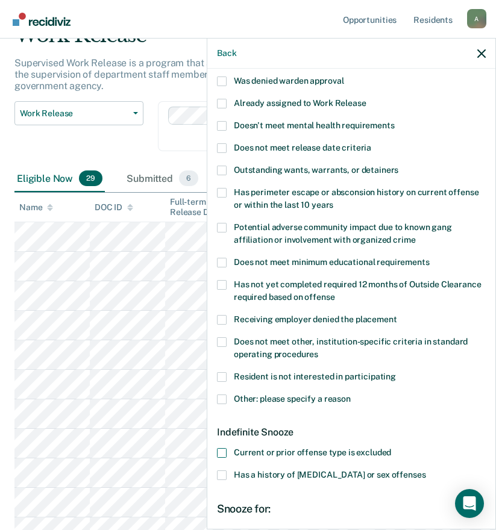
scroll to position [23, 0]
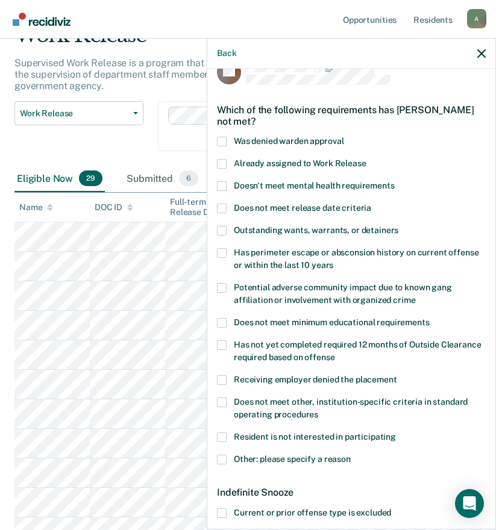
click at [221, 229] on span at bounding box center [222, 231] width 10 height 10
click at [398, 226] on input "Outstanding wants, warrants, or detainers" at bounding box center [398, 226] width 0 height 0
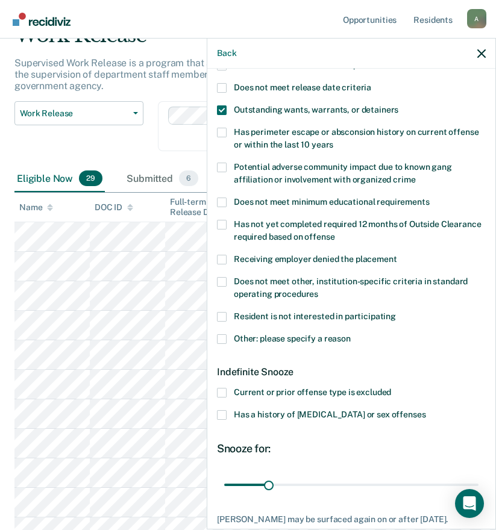
scroll to position [216, 0]
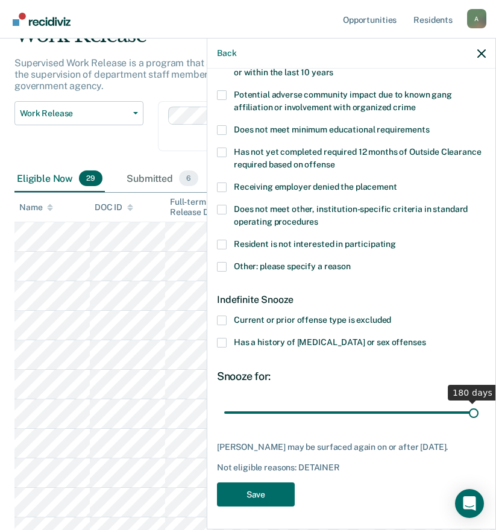
drag, startPoint x: 269, startPoint y: 410, endPoint x: 510, endPoint y: 416, distance: 241.0
type input "180"
click at [478, 416] on input "range" at bounding box center [351, 412] width 254 height 21
click at [276, 492] on button "Save" at bounding box center [256, 494] width 78 height 25
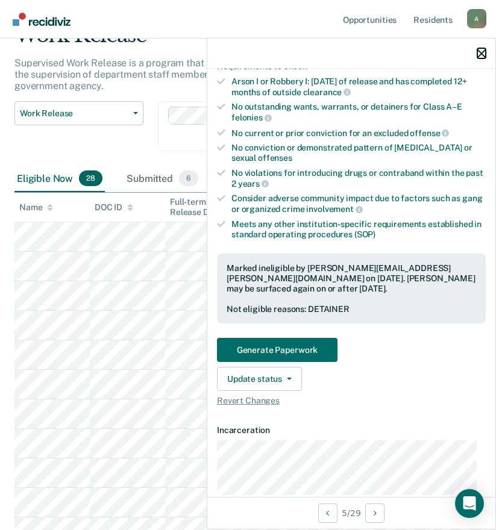
click at [481, 51] on icon "button" at bounding box center [481, 53] width 8 height 8
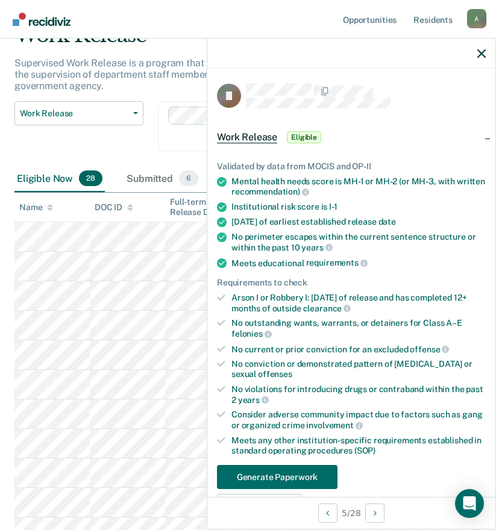
scroll to position [181, 0]
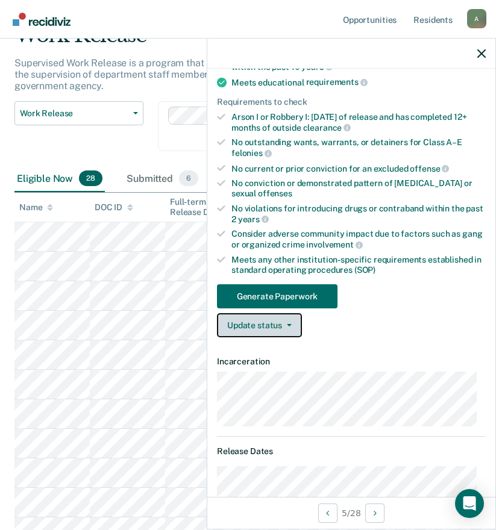
click at [266, 325] on button "Update status" at bounding box center [259, 325] width 85 height 24
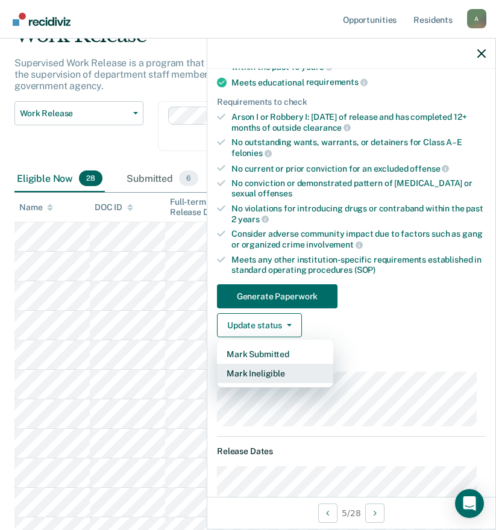
click at [266, 372] on button "Mark Ineligible" at bounding box center [275, 373] width 116 height 19
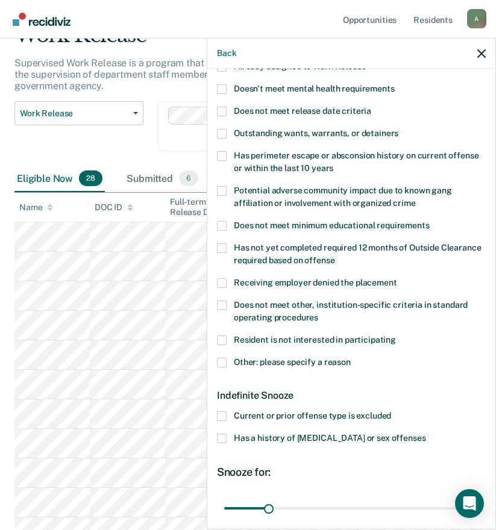
scroll to position [60, 0]
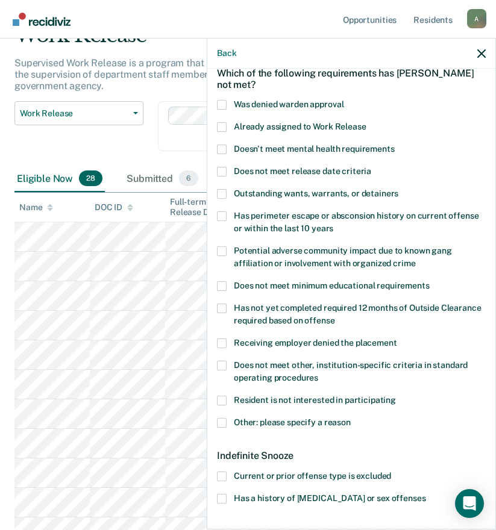
click at [283, 422] on span "Other: please specify a reason" at bounding box center [292, 422] width 117 height 10
click at [351, 418] on input "Other: please specify a reason" at bounding box center [351, 418] width 0 height 0
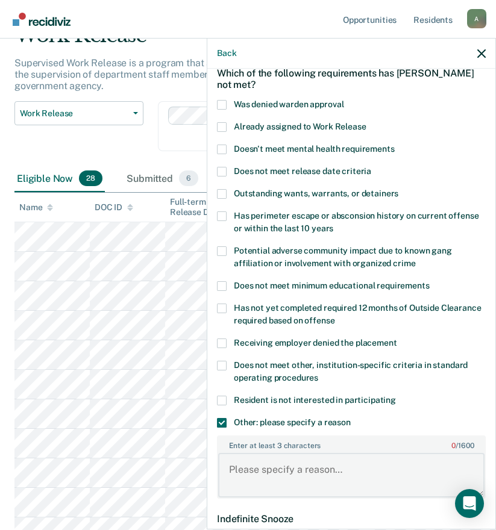
click at [266, 472] on textarea "Enter at least 3 characters 0 / 1600" at bounding box center [351, 475] width 266 height 45
click at [277, 470] on textarea "1" at bounding box center [351, 475] width 266 height 45
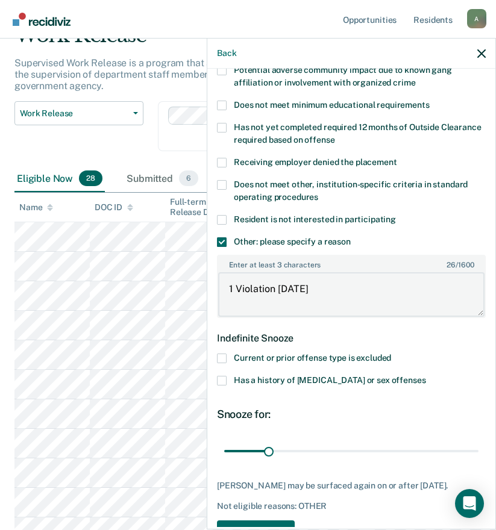
scroll to position [279, 0]
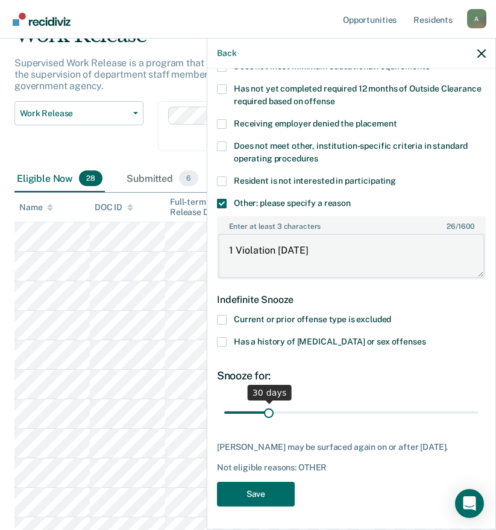
type textarea "1 Violation [DATE]"
drag, startPoint x: 268, startPoint y: 410, endPoint x: 307, endPoint y: 410, distance: 38.5
click at [307, 410] on input "range" at bounding box center [351, 412] width 254 height 21
drag, startPoint x: 308, startPoint y: 415, endPoint x: 291, endPoint y: 414, distance: 16.3
type input "49"
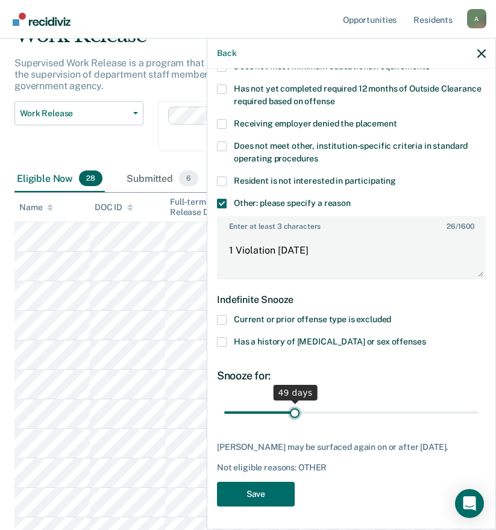
click at [291, 414] on input "range" at bounding box center [351, 412] width 254 height 21
click at [262, 503] on button "Save" at bounding box center [256, 494] width 78 height 25
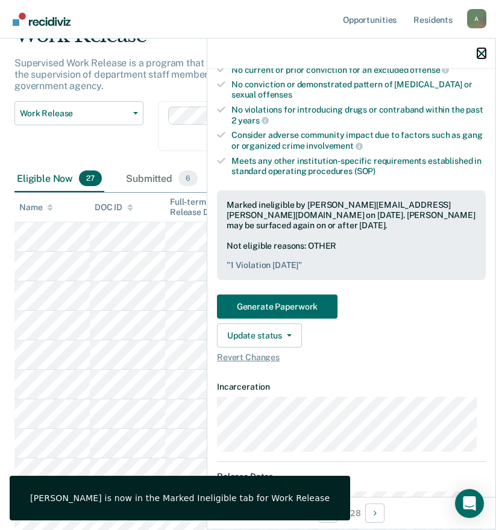
click at [482, 52] on icon "button" at bounding box center [481, 53] width 8 height 8
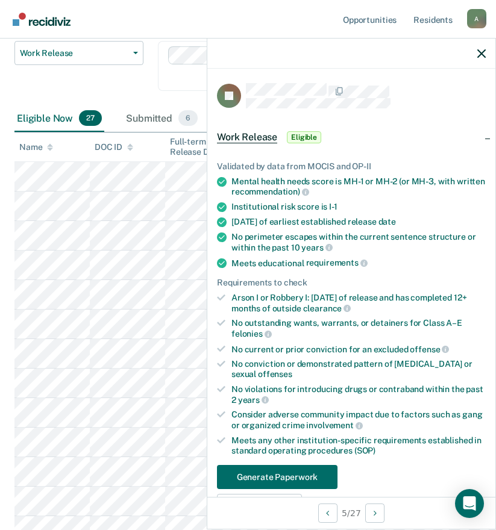
scroll to position [181, 0]
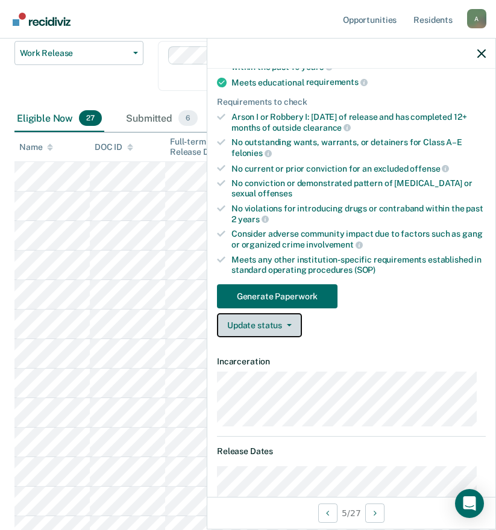
click at [250, 327] on button "Update status" at bounding box center [259, 325] width 85 height 24
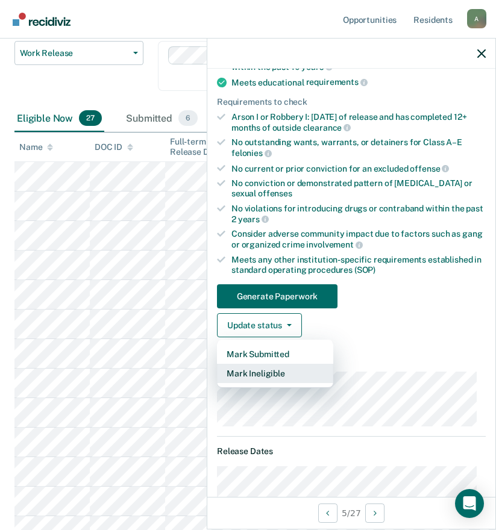
click at [260, 372] on button "Mark Ineligible" at bounding box center [275, 373] width 116 height 19
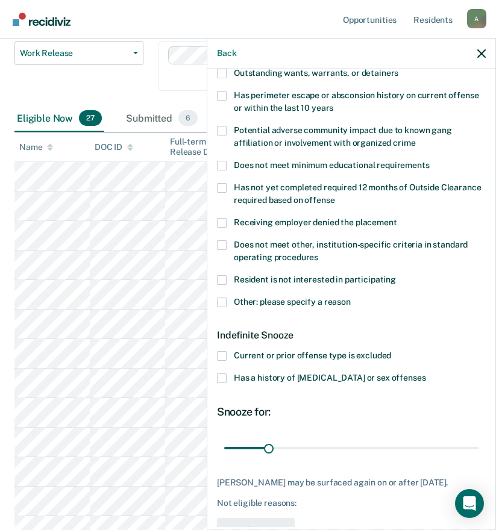
click at [238, 302] on span "Other: please specify a reason" at bounding box center [292, 302] width 117 height 10
click at [351, 298] on input "Other: please specify a reason" at bounding box center [351, 298] width 0 height 0
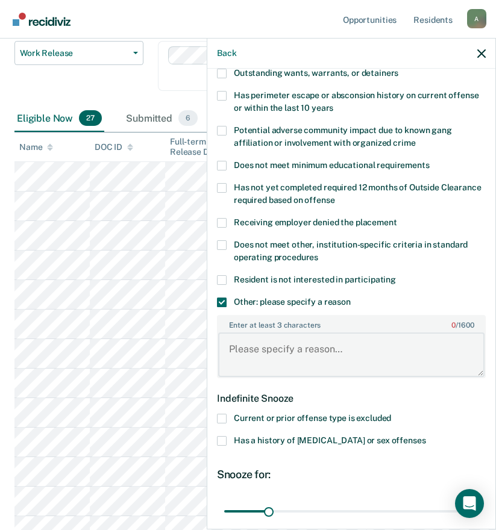
click at [260, 345] on textarea "Enter at least 3 characters 0 / 1600" at bounding box center [351, 354] width 266 height 45
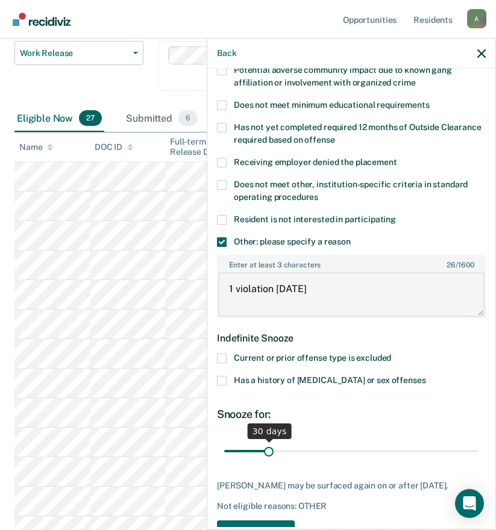
scroll to position [290, 0]
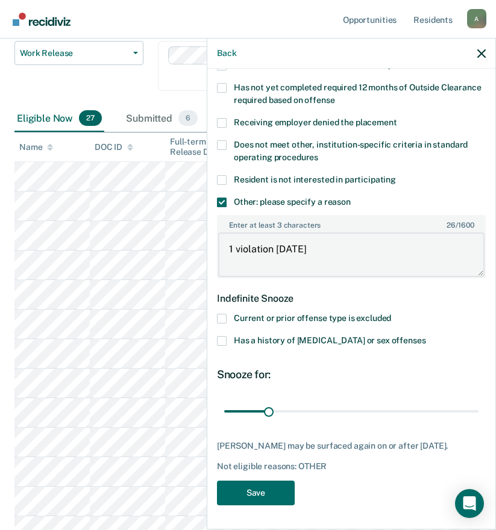
type textarea "1 violation [DATE]"
type input "27"
click at [263, 401] on input "range" at bounding box center [351, 411] width 254 height 21
click at [267, 490] on button "Save" at bounding box center [256, 493] width 78 height 25
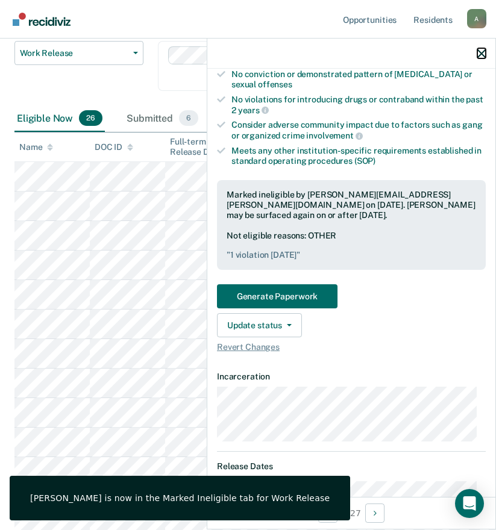
click at [480, 52] on icon "button" at bounding box center [481, 53] width 8 height 8
